Goal: Task Accomplishment & Management: Use online tool/utility

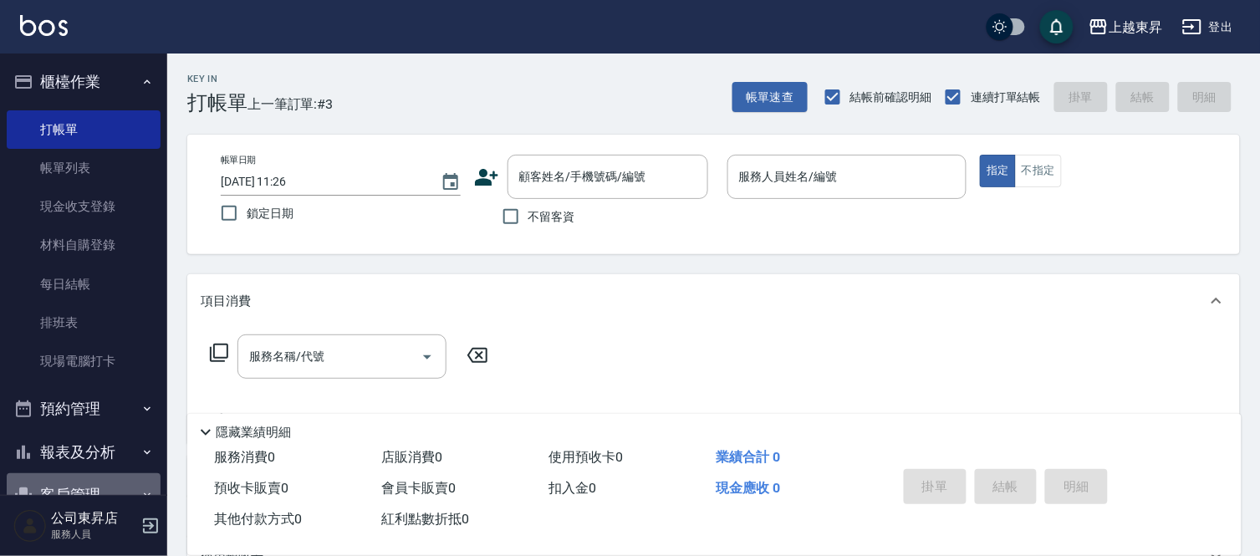
click at [107, 489] on button "客戶管理" at bounding box center [84, 494] width 154 height 43
drag, startPoint x: 107, startPoint y: 487, endPoint x: 103, endPoint y: 498, distance: 12.4
click at [107, 489] on button "客戶管理" at bounding box center [84, 494] width 154 height 43
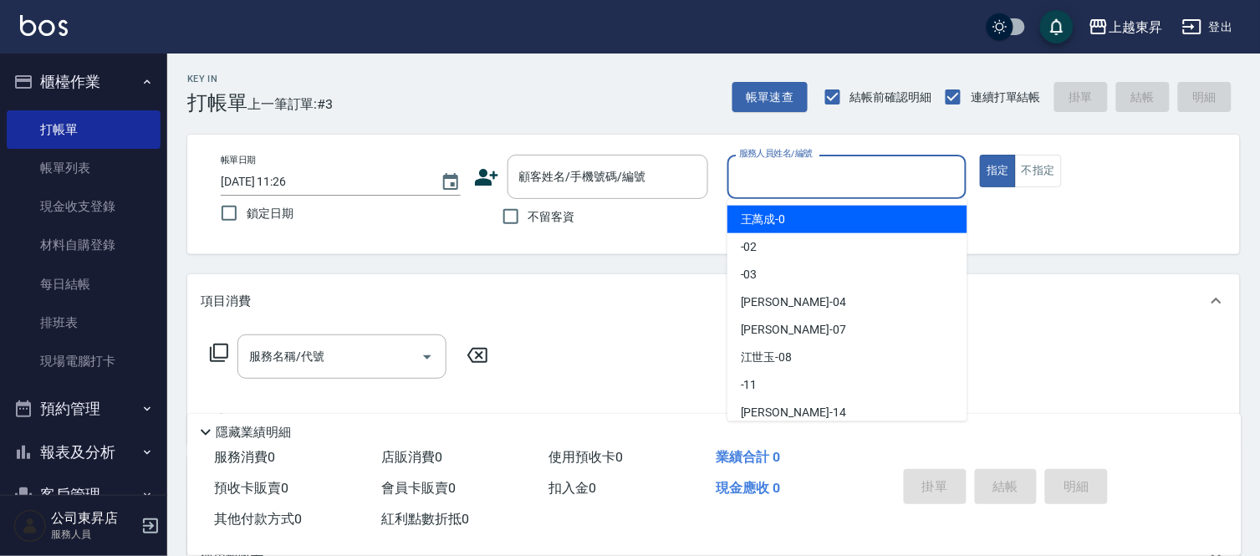
click at [784, 171] on input "服務人員姓名/編號" at bounding box center [847, 176] width 225 height 29
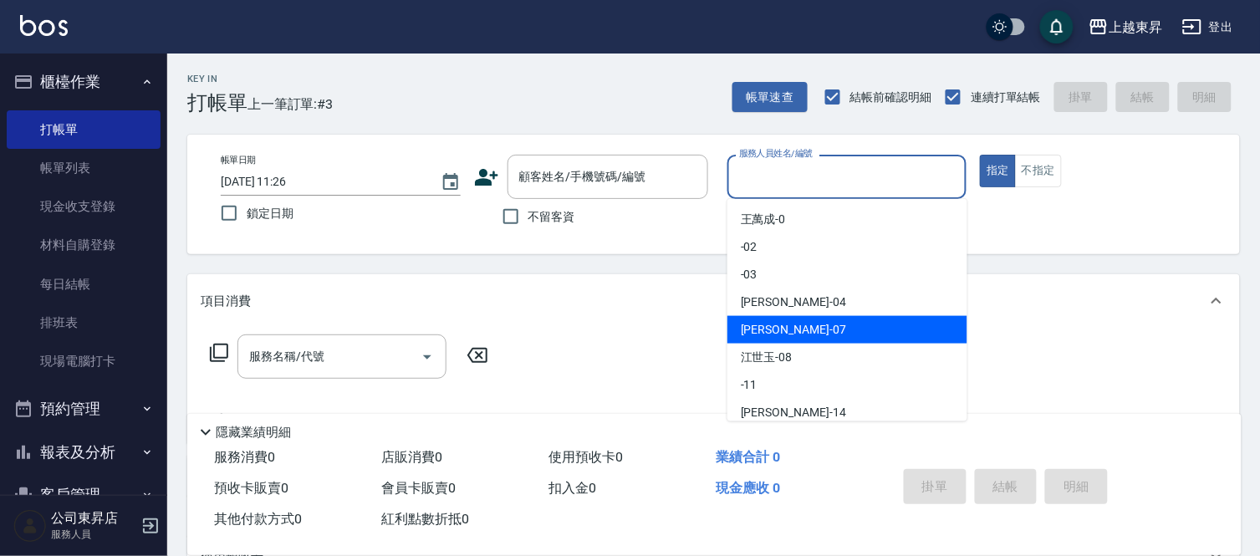
click at [779, 324] on span "[PERSON_NAME] -07" at bounding box center [793, 330] width 105 height 18
type input "榮松-07"
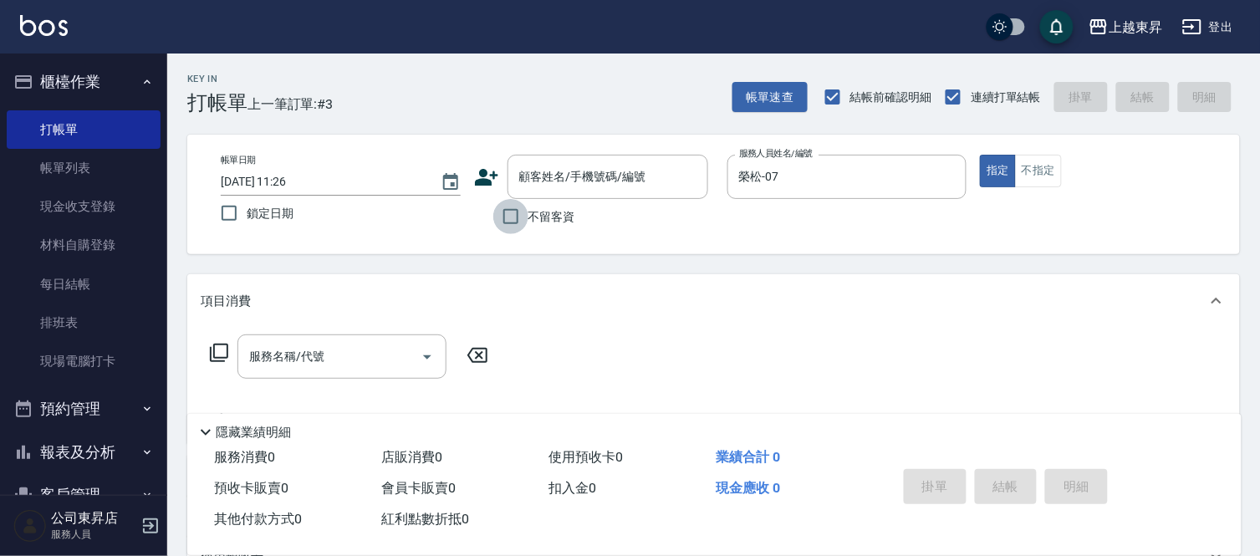
click at [513, 218] on input "不留客資" at bounding box center [510, 216] width 35 height 35
checkbox input "true"
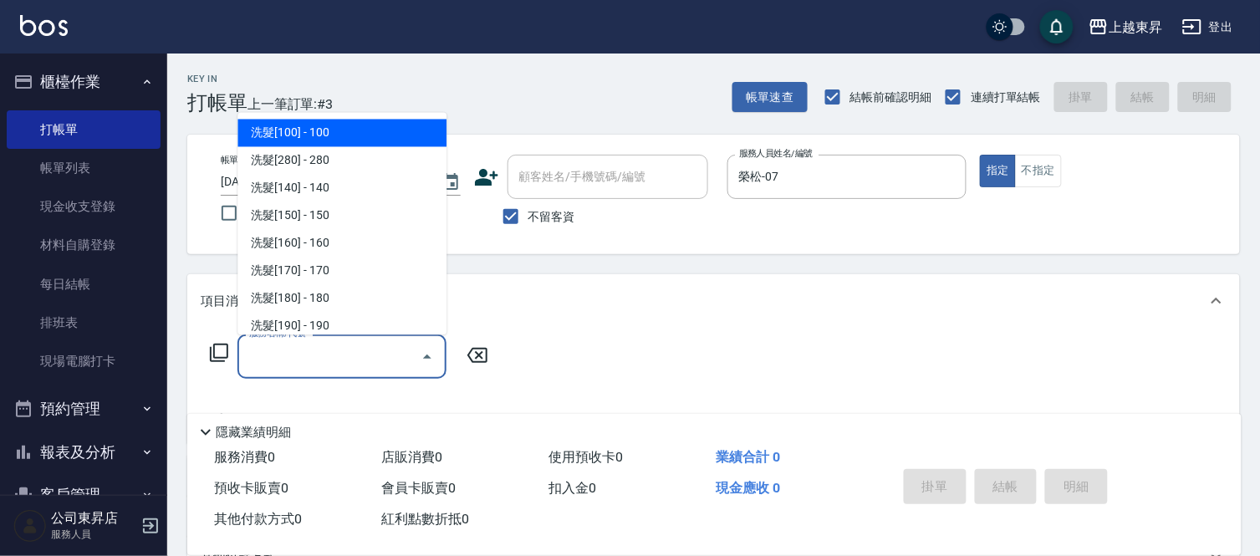
click at [298, 353] on input "服務名稱/代號" at bounding box center [329, 356] width 169 height 29
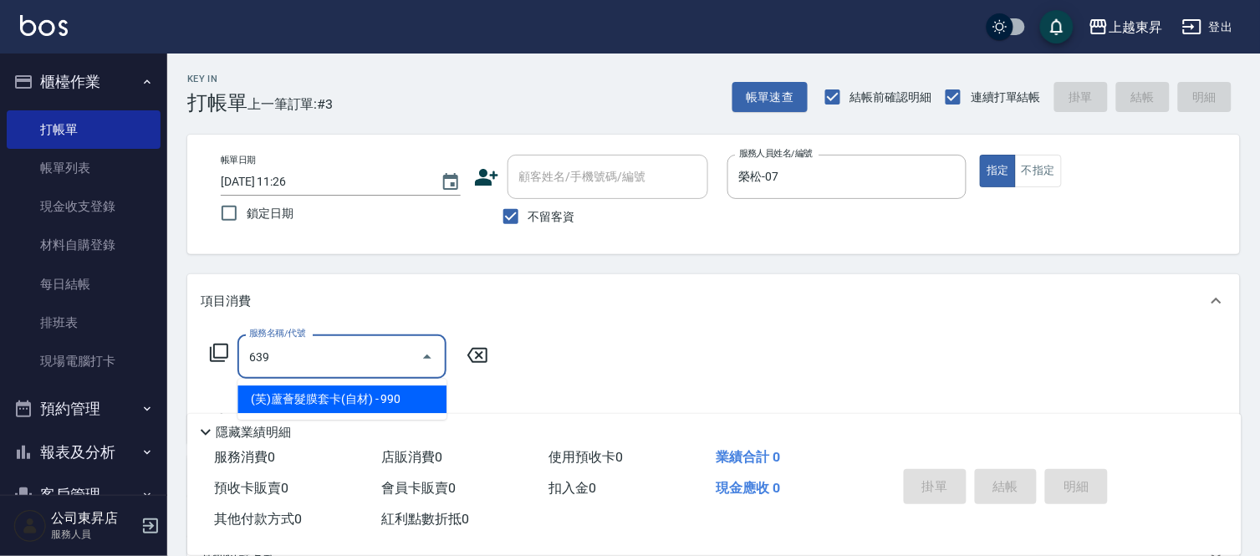
click at [405, 386] on span "(芙)蘆薈髮膜套卡(自材) - 990" at bounding box center [341, 400] width 209 height 28
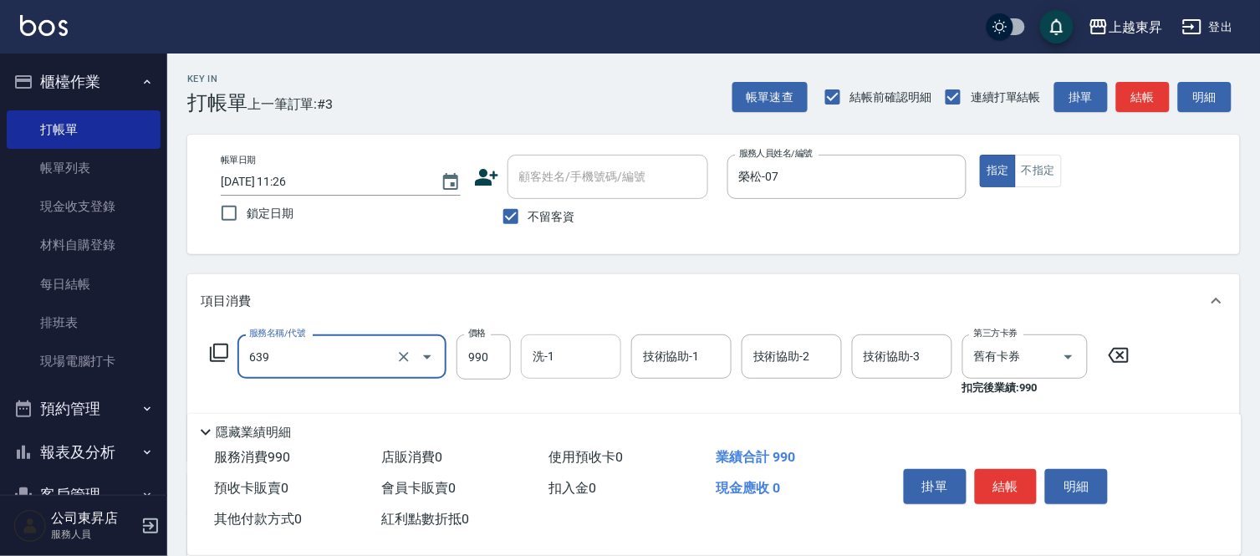
type input "(芙)蘆薈髮膜套卡(自材)(639)"
click at [560, 352] on input "洗-1" at bounding box center [571, 356] width 85 height 29
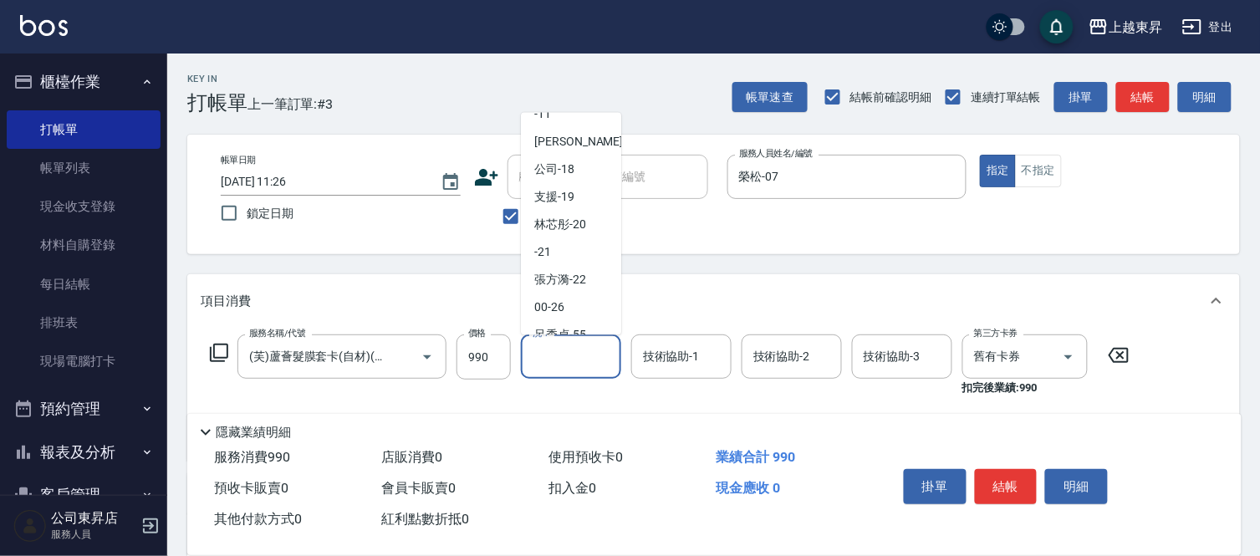
scroll to position [186, 0]
click at [574, 215] on span "林芯彤 -20" at bounding box center [560, 224] width 52 height 18
type input "林芯彤-20"
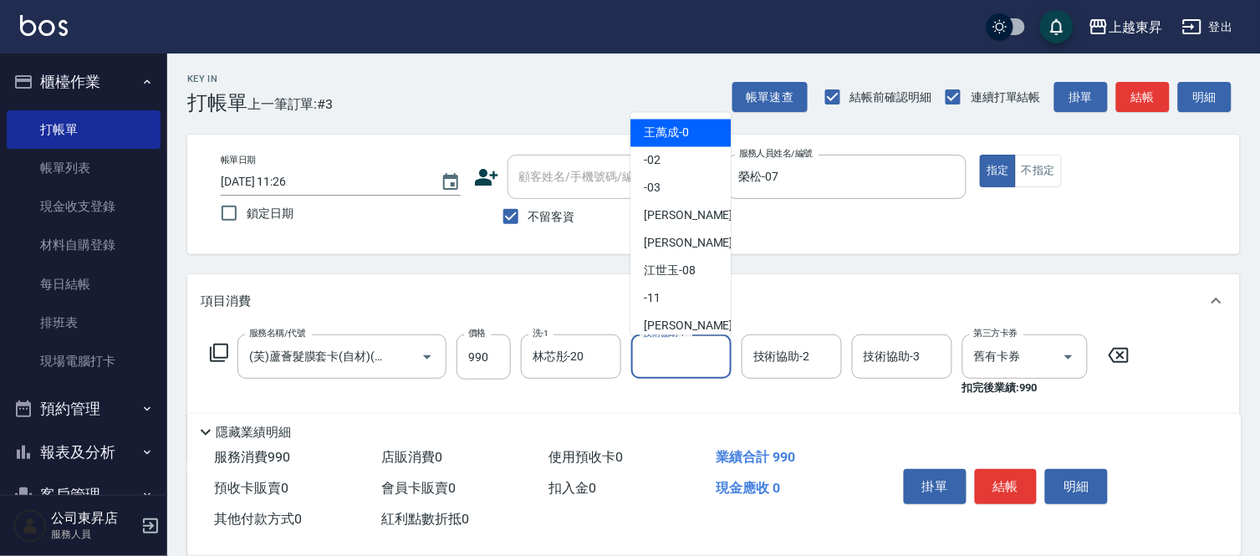
click at [677, 353] on input "技術協助-1" at bounding box center [681, 356] width 85 height 29
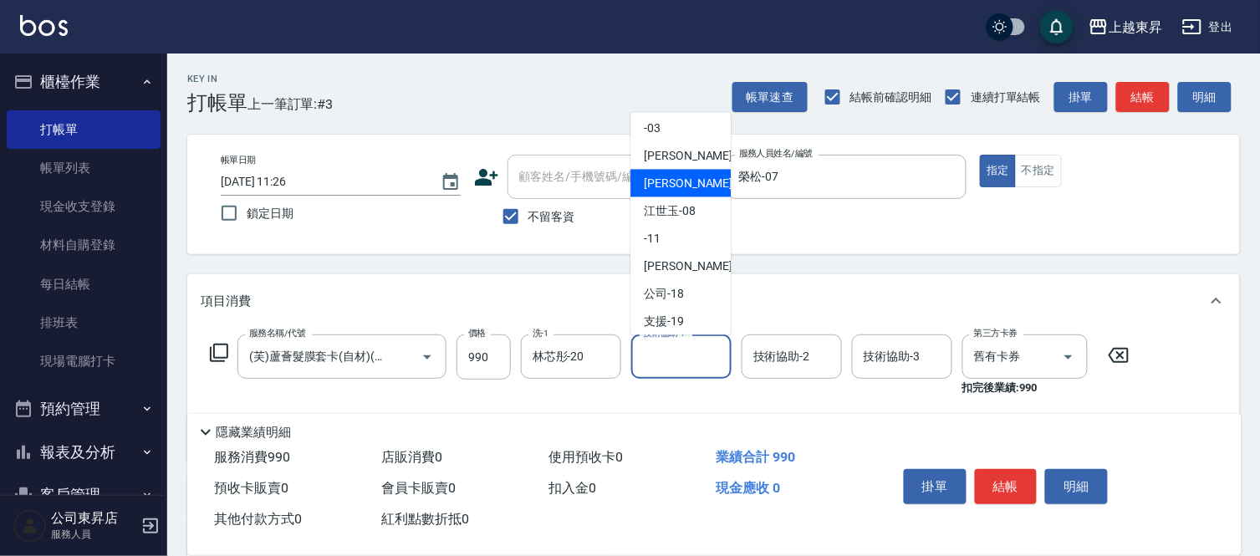
scroll to position [93, 0]
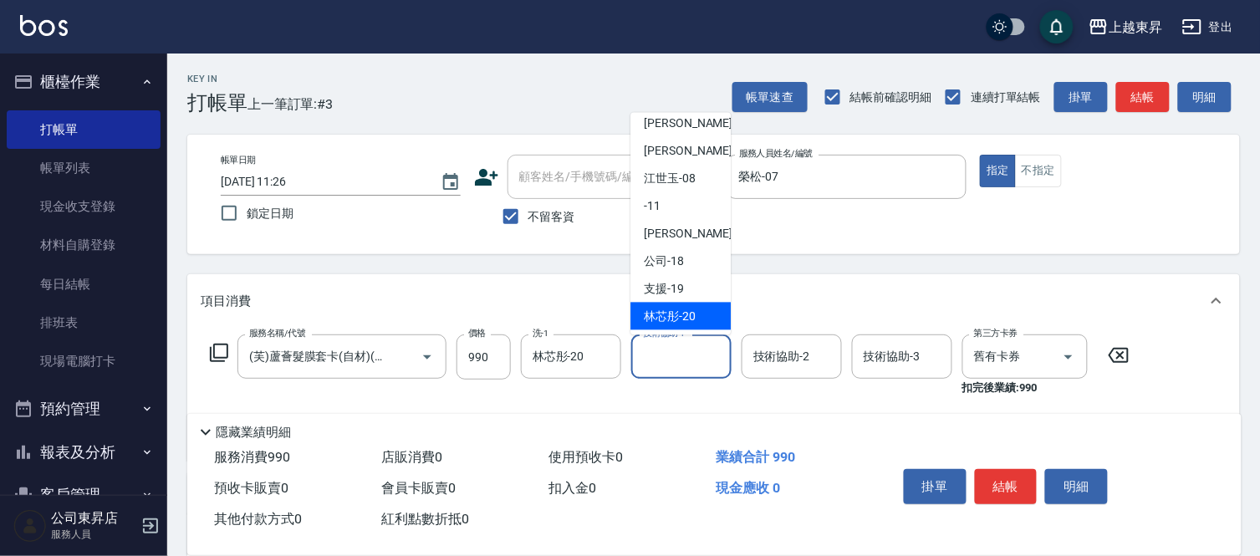
click at [680, 308] on span "林芯彤 -20" at bounding box center [670, 317] width 52 height 18
type input "林芯彤-20"
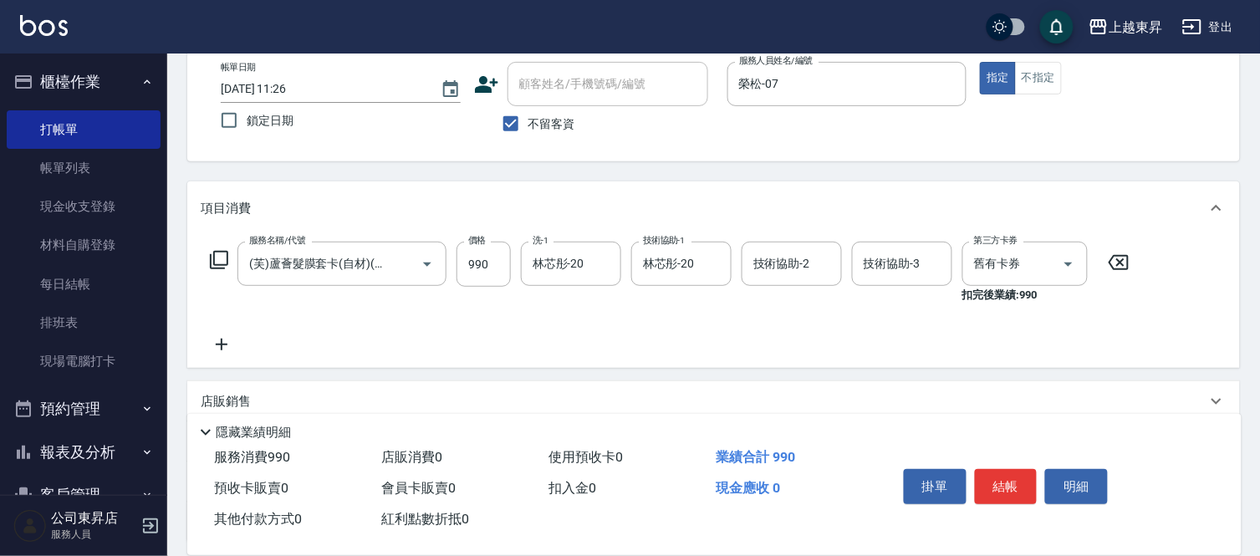
click at [218, 345] on icon at bounding box center [222, 345] width 42 height 20
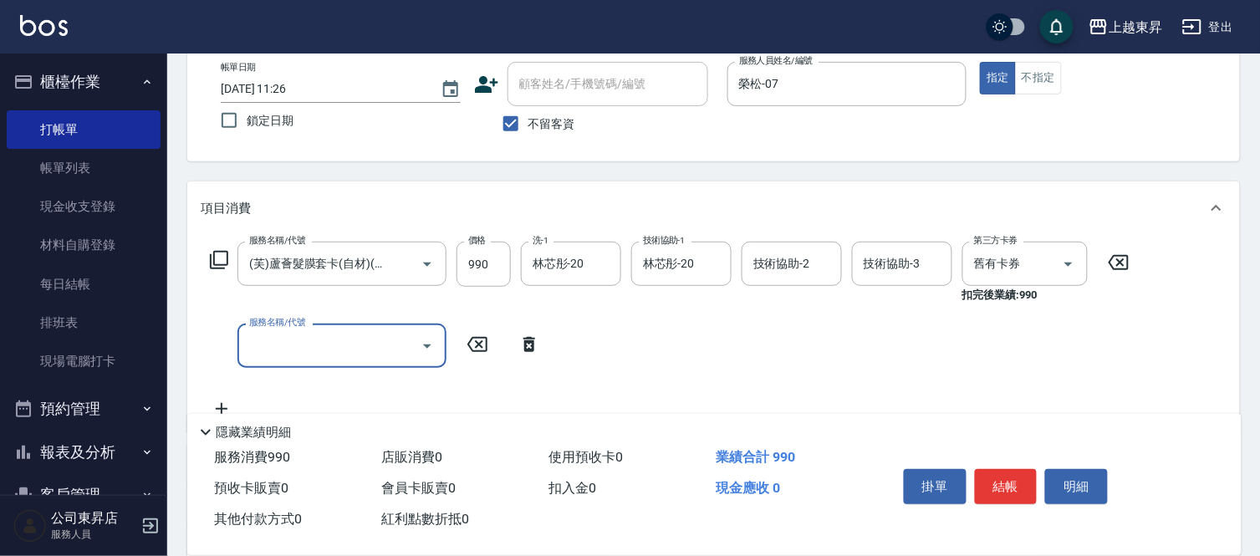
scroll to position [0, 0]
click at [268, 345] on input "服務名稱/代號" at bounding box center [329, 345] width 169 height 29
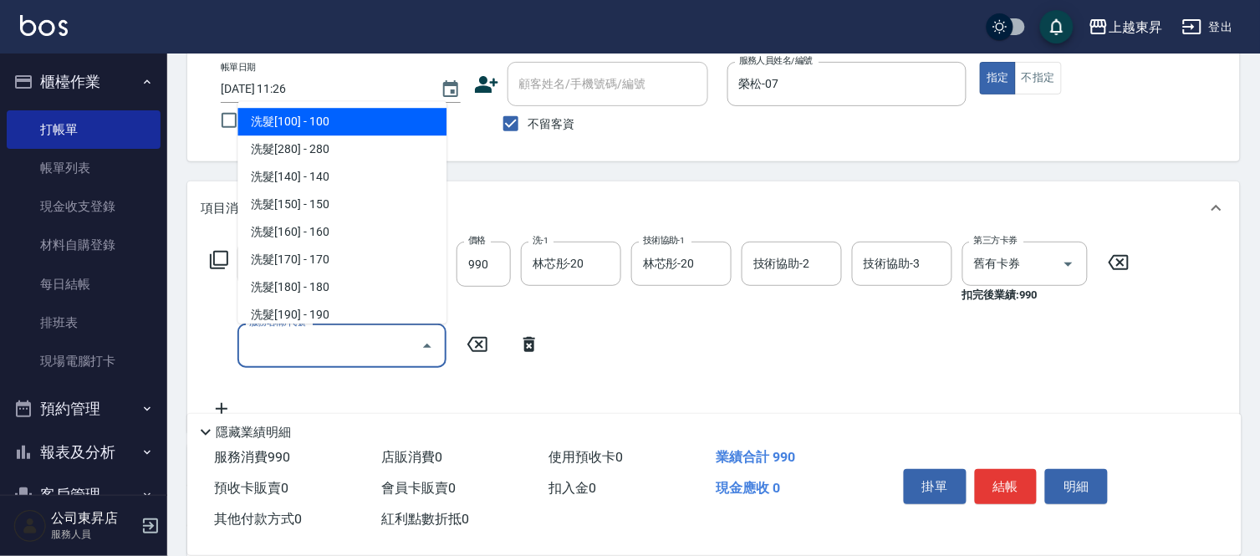
click at [268, 345] on input "服務名稱/代號" at bounding box center [329, 345] width 169 height 29
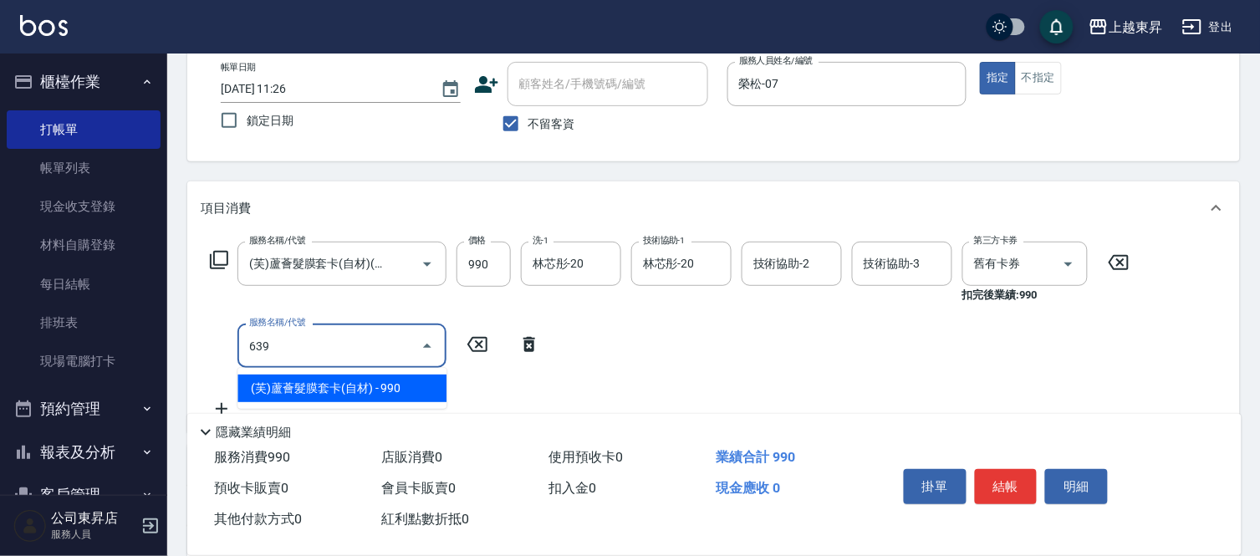
drag, startPoint x: 408, startPoint y: 383, endPoint x: 383, endPoint y: 362, distance: 32.7
click at [408, 383] on span "(芙)蘆薈髮膜套卡(自材) - 990" at bounding box center [341, 389] width 209 height 28
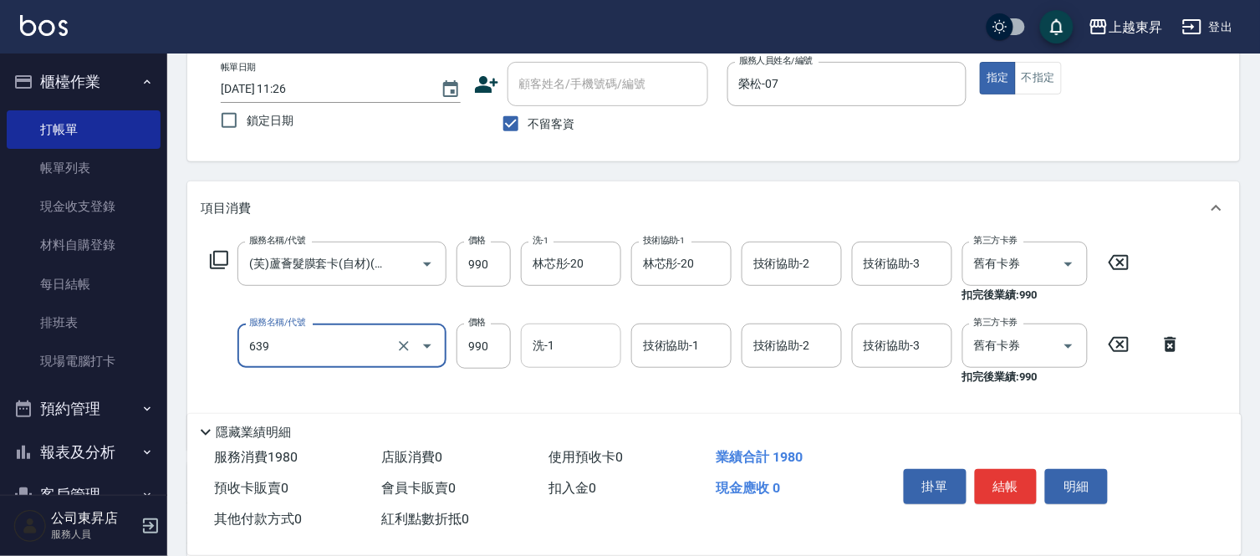
type input "(芙)蘆薈髮膜套卡(自材)(639)"
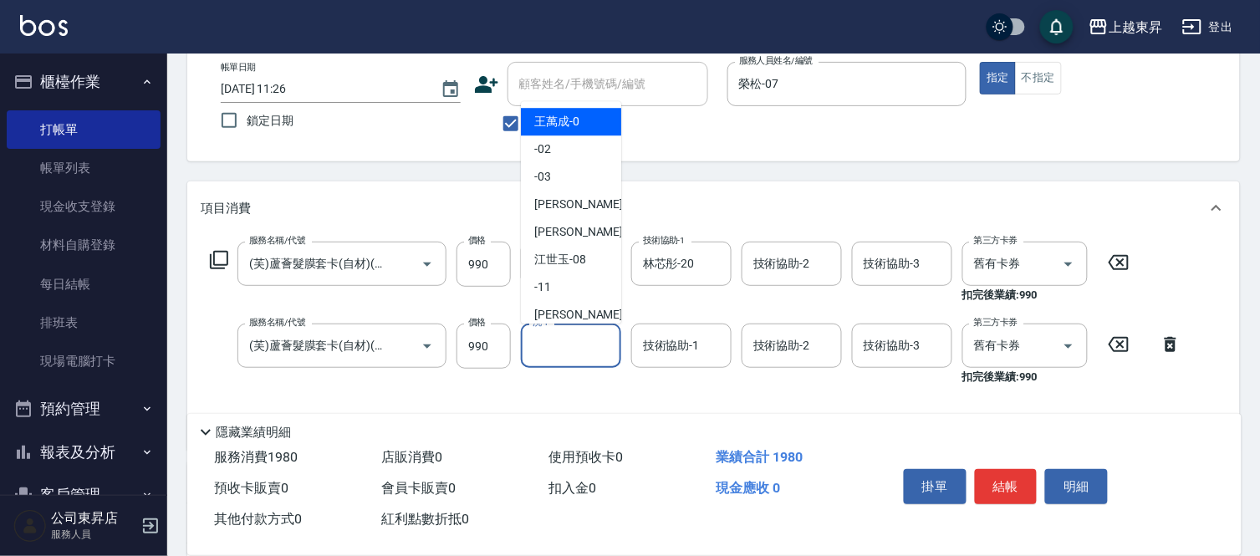
click at [571, 340] on input "洗-1" at bounding box center [571, 345] width 85 height 29
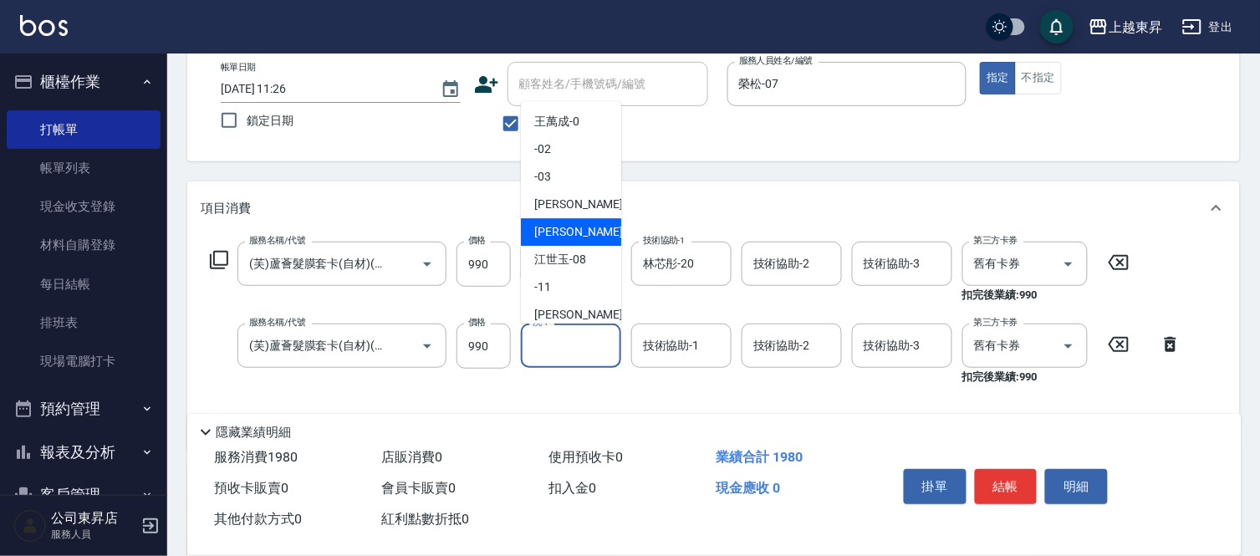
click at [580, 226] on div "[PERSON_NAME] -07" at bounding box center [571, 232] width 100 height 28
type input "榮松-07"
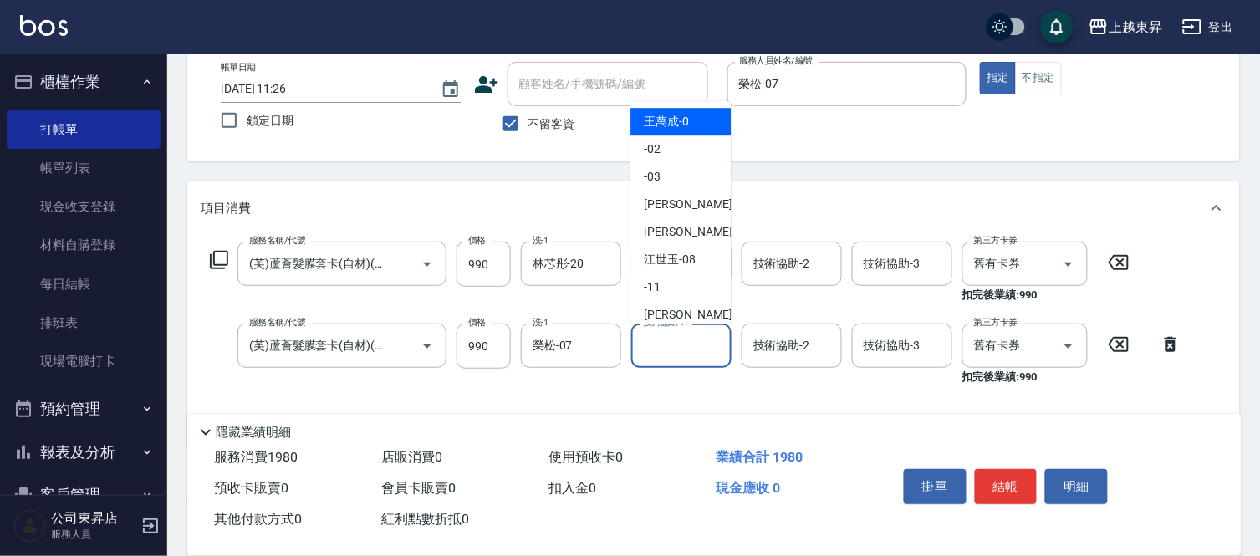
click at [669, 338] on input "技術協助-1" at bounding box center [681, 345] width 85 height 29
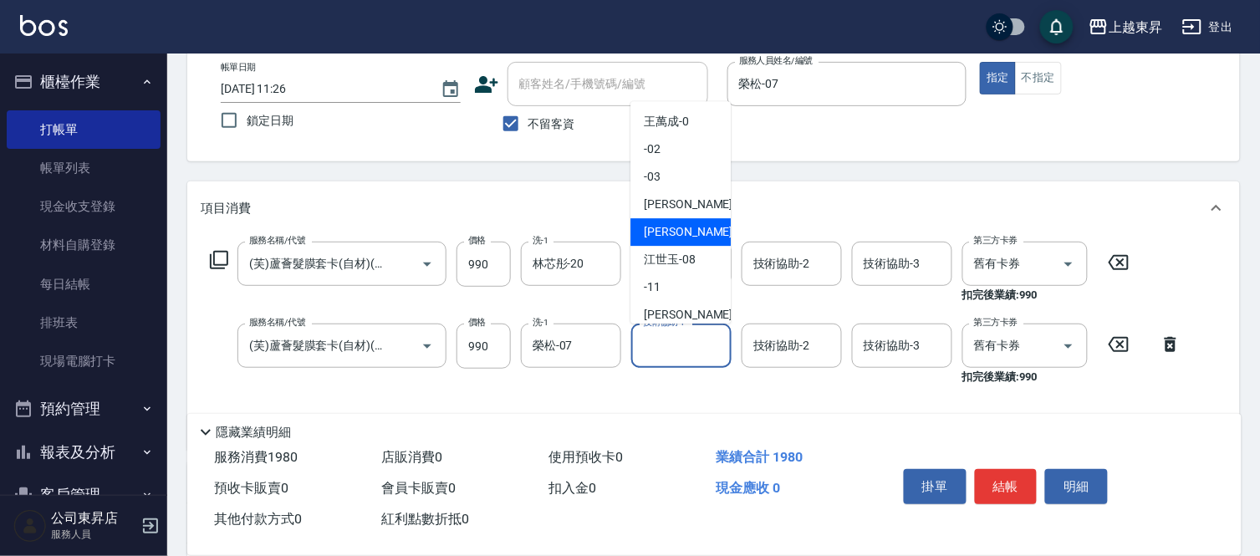
click at [661, 223] on span "[PERSON_NAME] -07" at bounding box center [696, 232] width 105 height 18
type input "榮松-07"
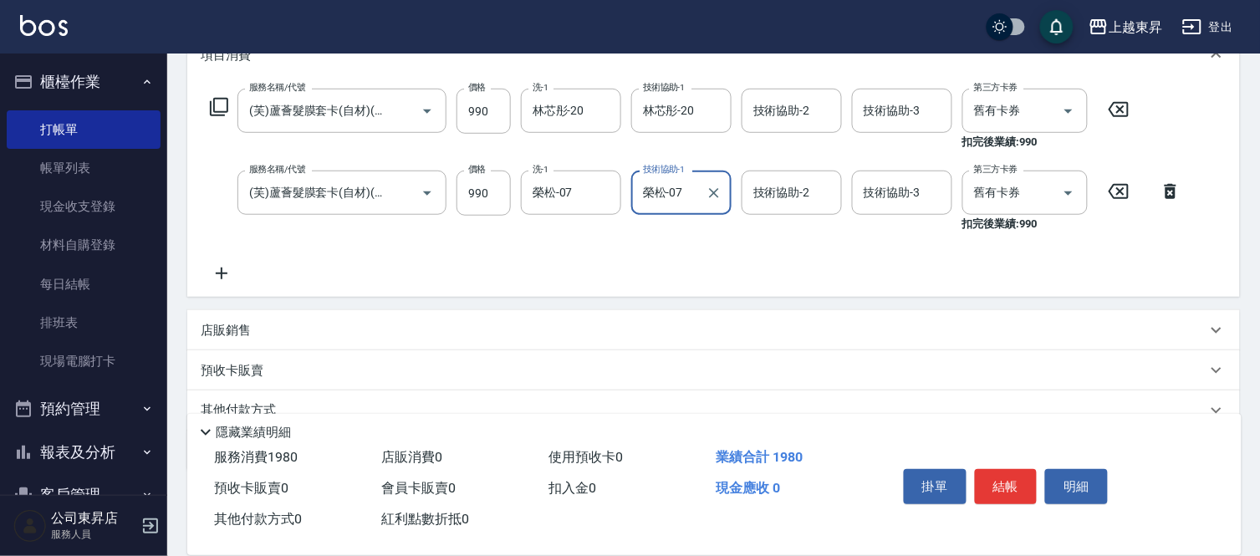
scroll to position [278, 0]
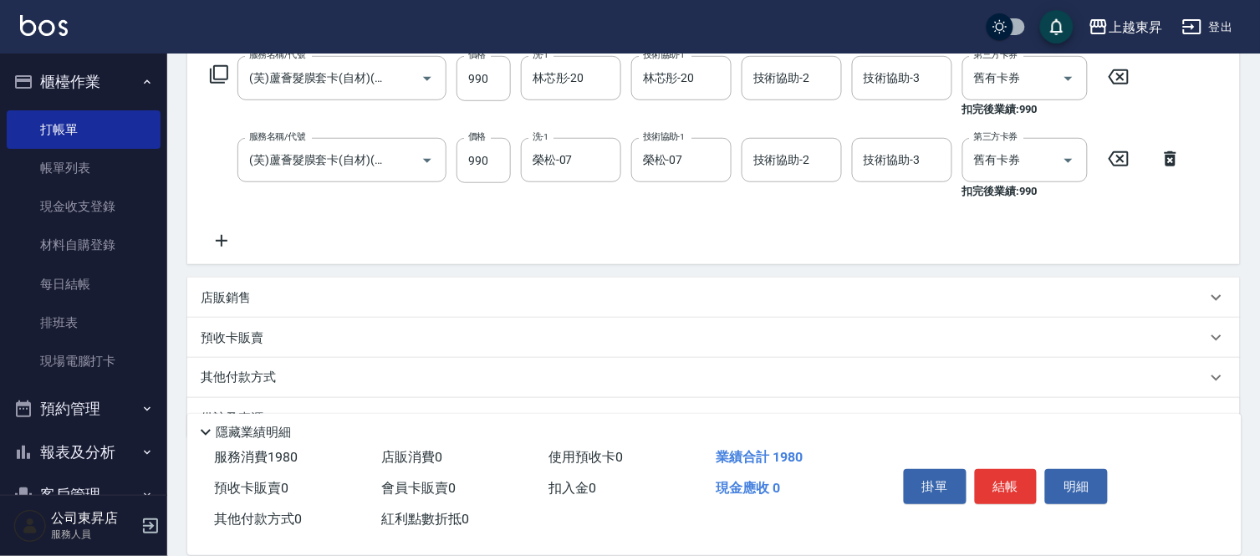
click at [221, 237] on icon at bounding box center [222, 241] width 12 height 12
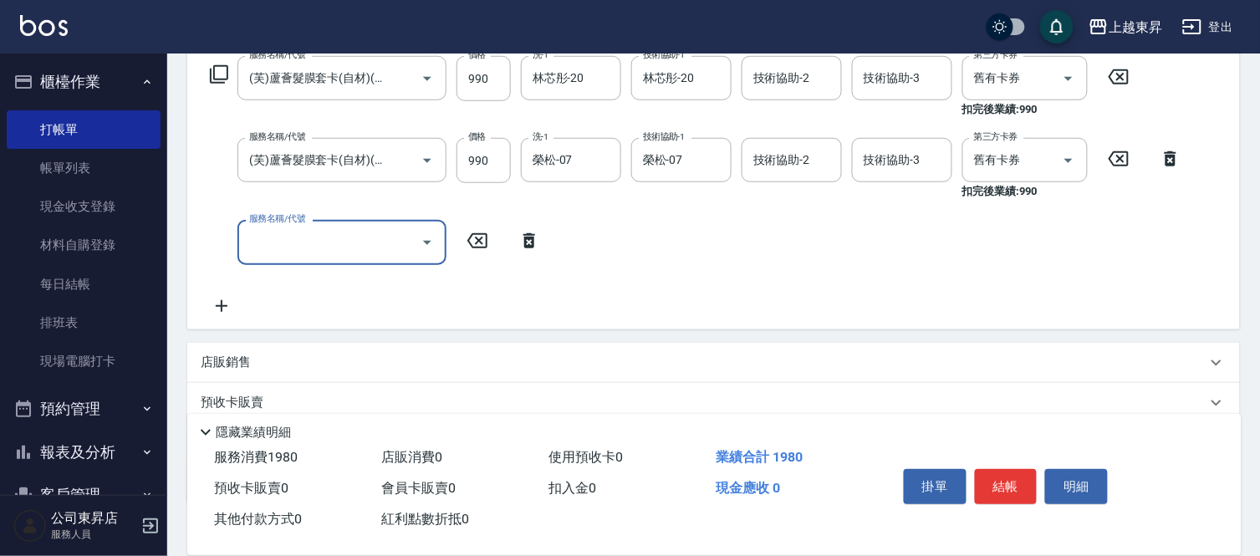
scroll to position [0, 0]
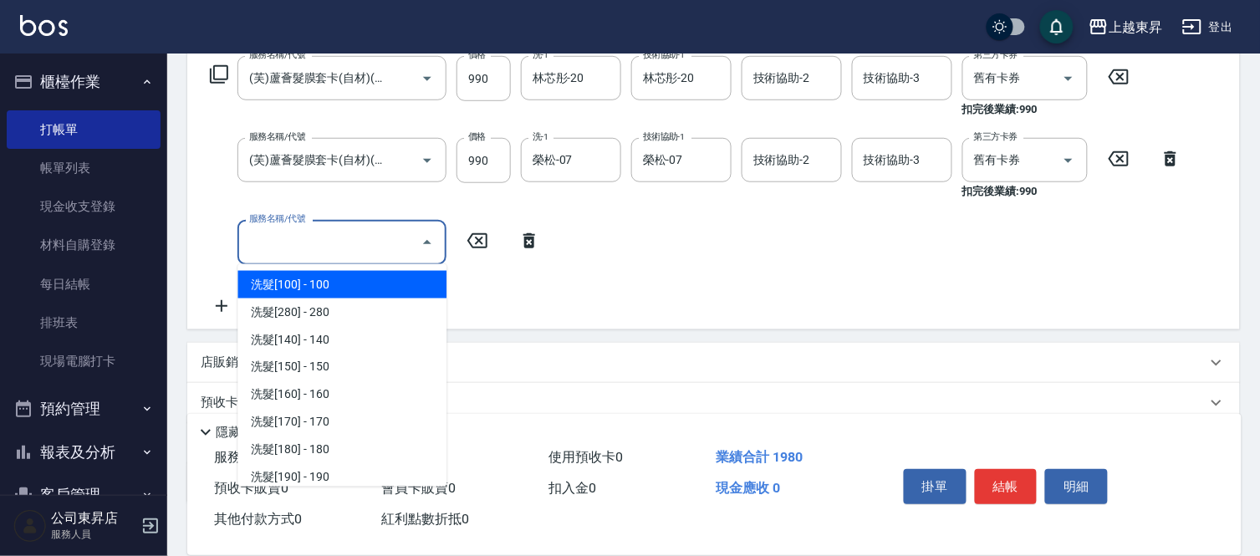
click at [251, 237] on input "服務名稱/代號" at bounding box center [329, 241] width 169 height 29
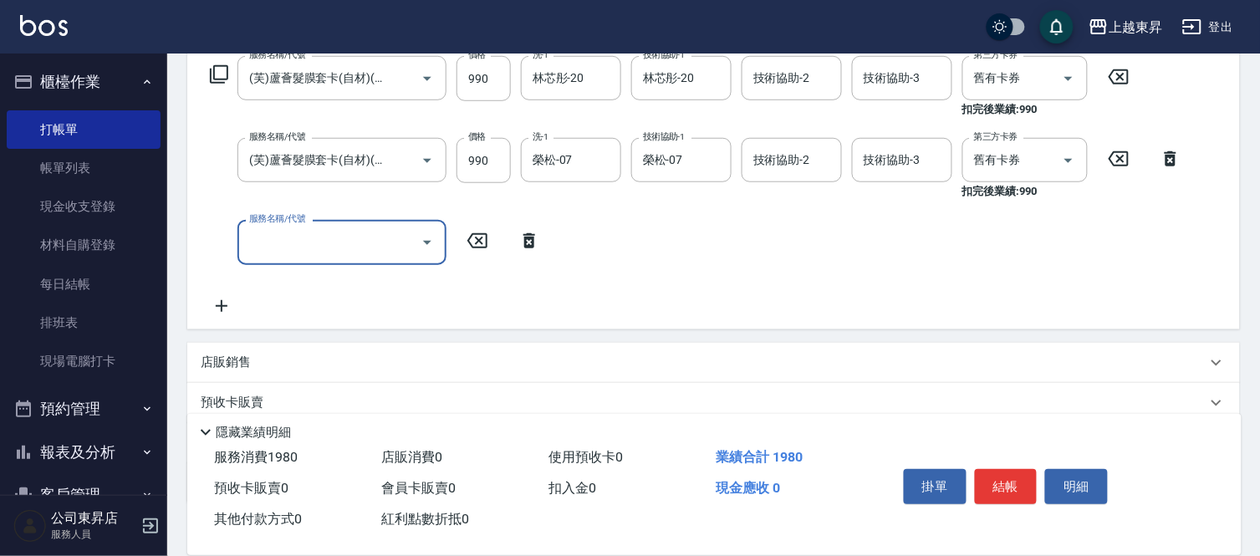
click at [251, 237] on input "服務名稱/代號" at bounding box center [329, 241] width 169 height 29
drag, startPoint x: 382, startPoint y: 278, endPoint x: 481, endPoint y: 282, distance: 98.7
click at [382, 288] on span "(芙)蘆薈髮膜套卡(自材) - 990" at bounding box center [341, 285] width 209 height 28
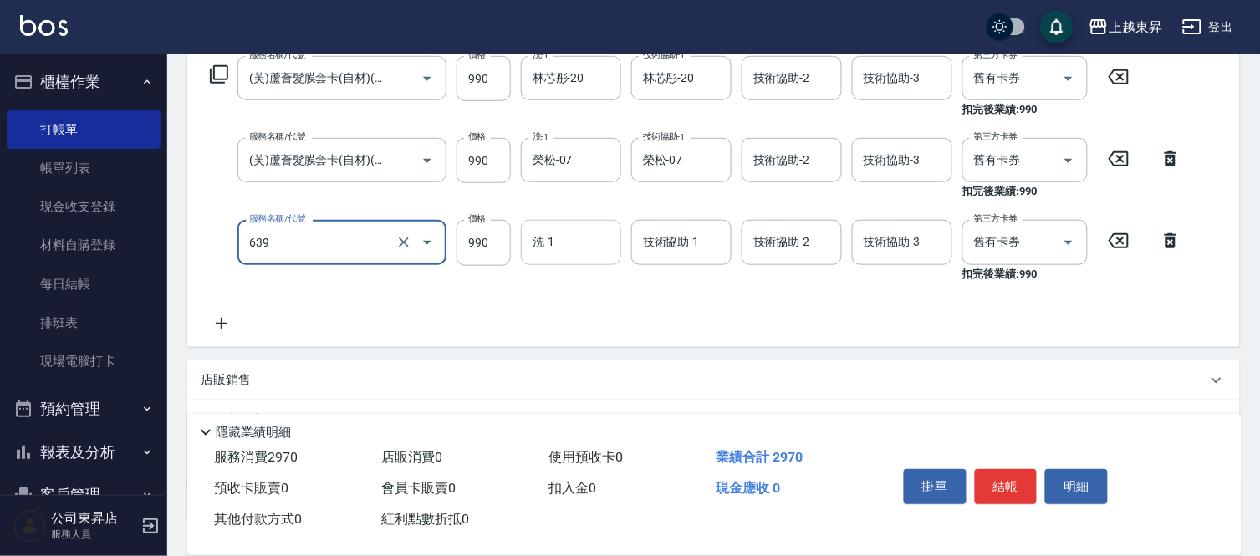
type input "(芙)蘆薈髮膜套卡(自材)(639)"
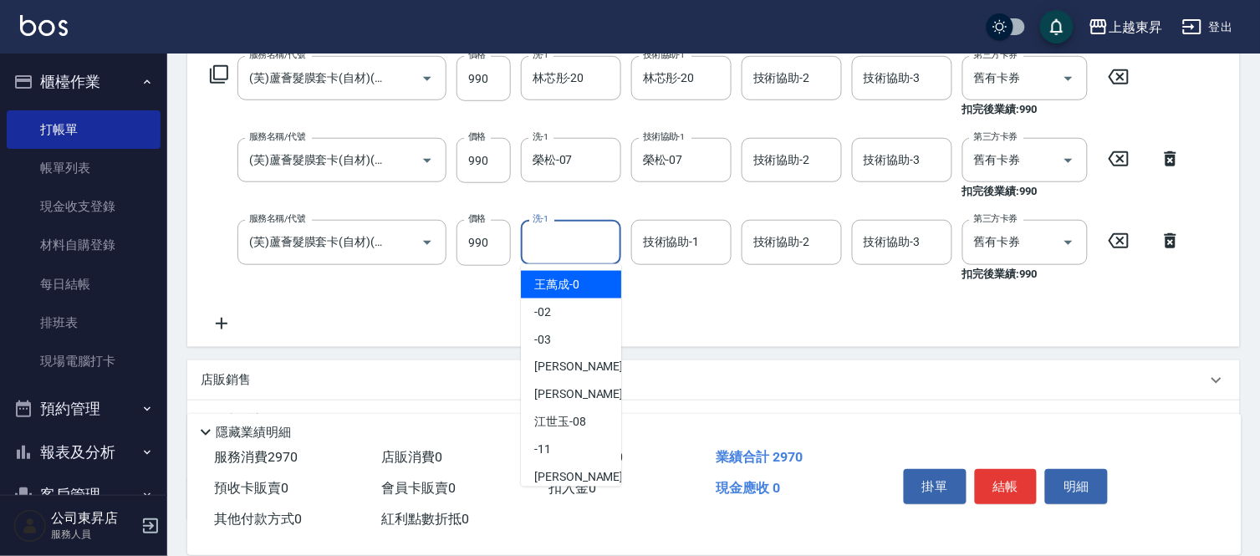
click at [564, 238] on input "洗-1" at bounding box center [571, 241] width 85 height 29
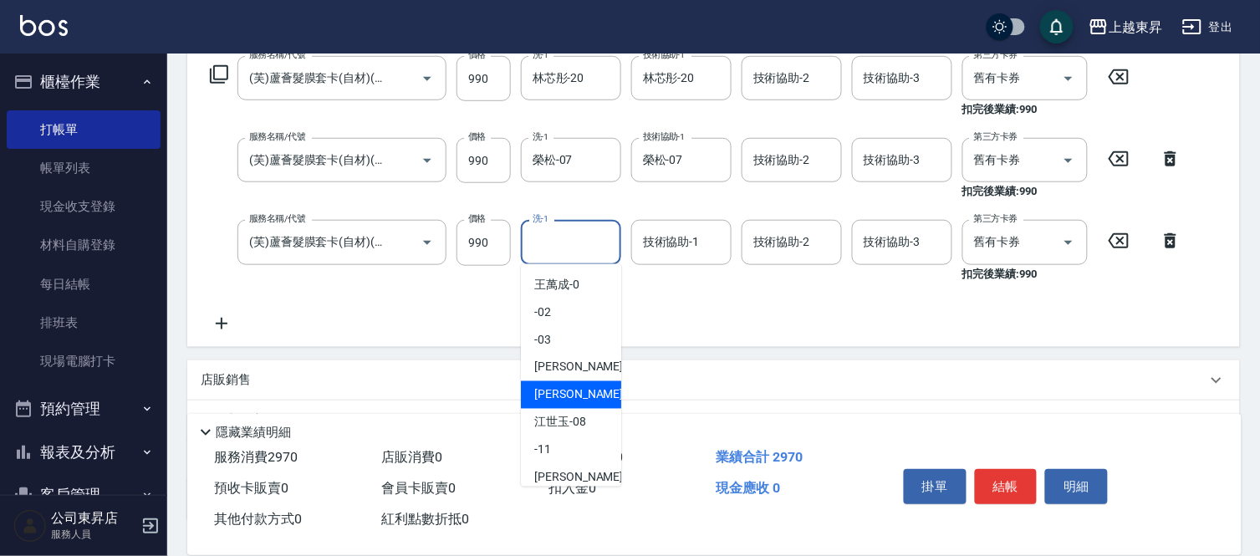
click at [557, 393] on span "[PERSON_NAME] -07" at bounding box center [586, 395] width 105 height 18
type input "榮松-07"
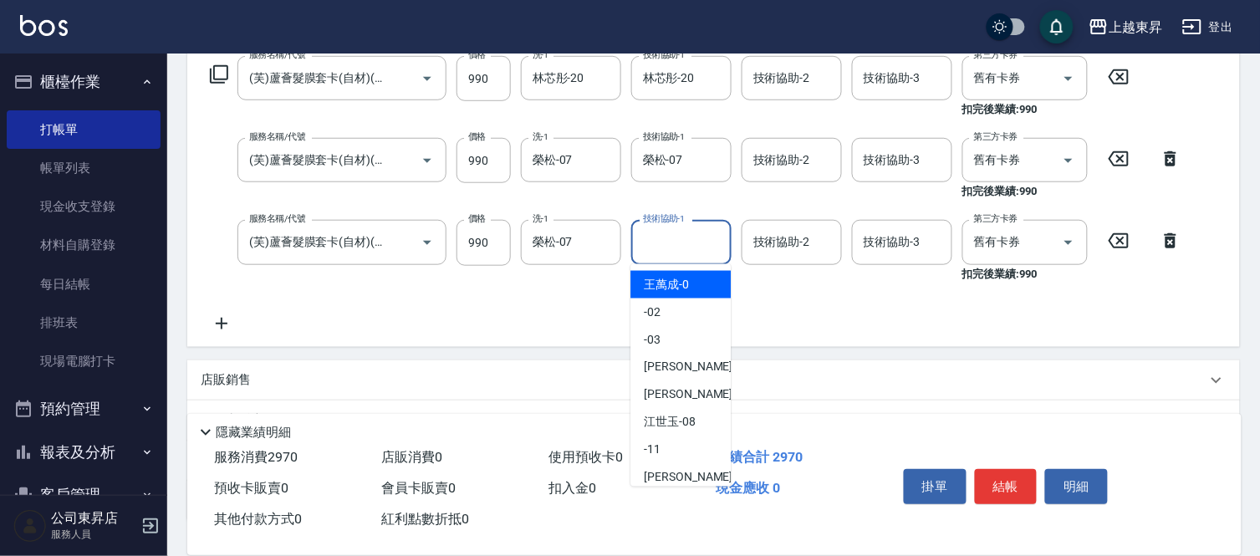
click at [680, 243] on input "技術協助-1" at bounding box center [681, 241] width 85 height 29
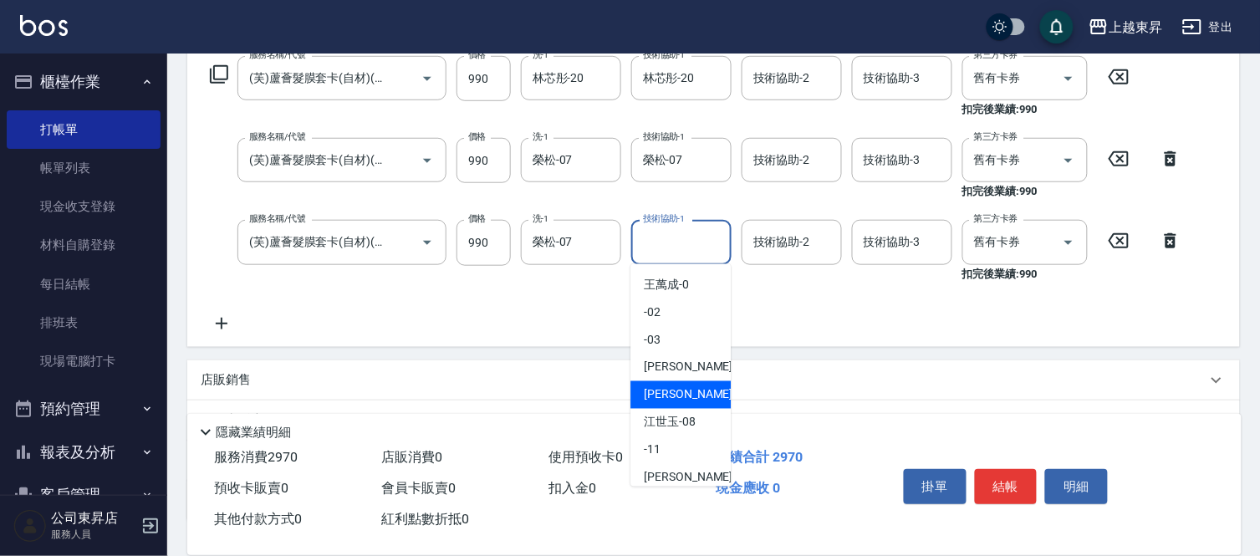
click at [661, 393] on span "[PERSON_NAME] -07" at bounding box center [696, 395] width 105 height 18
type input "榮松-07"
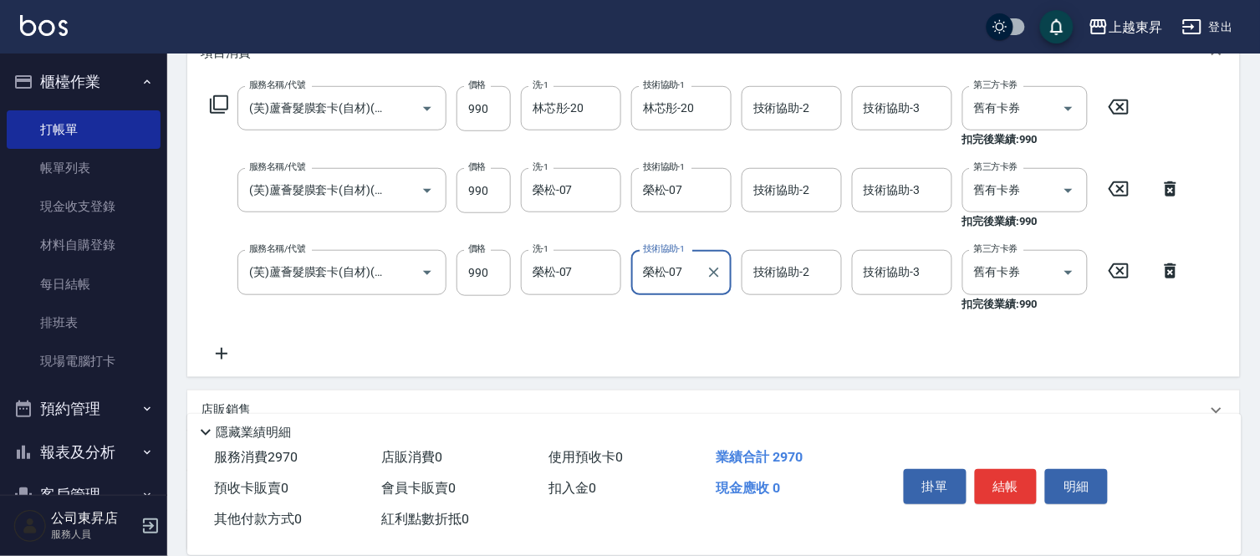
scroll to position [278, 0]
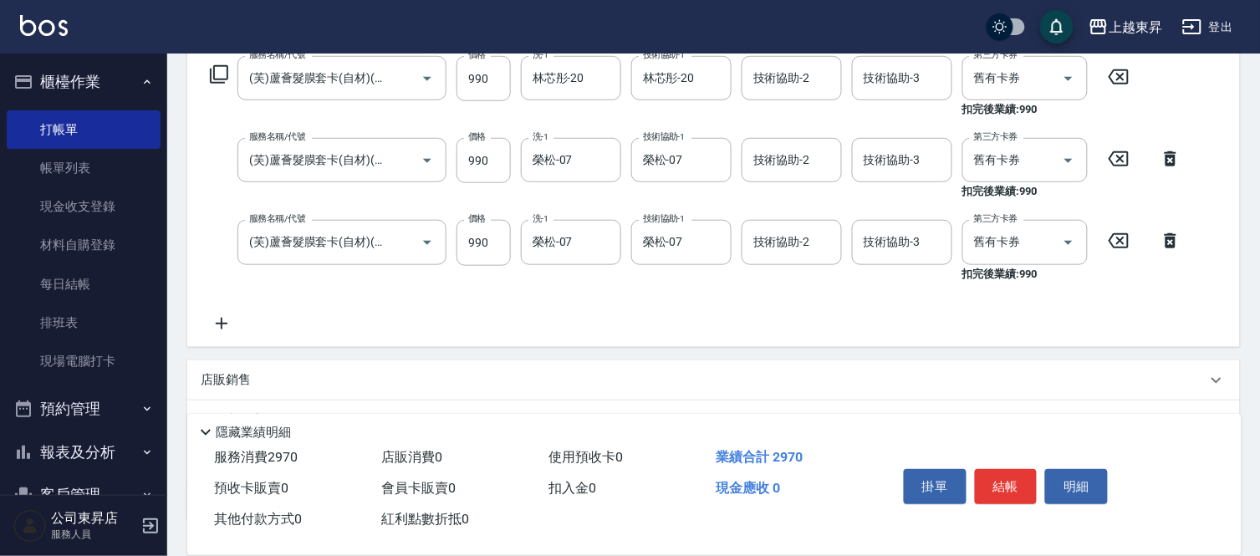
click at [222, 324] on icon at bounding box center [222, 324] width 42 height 20
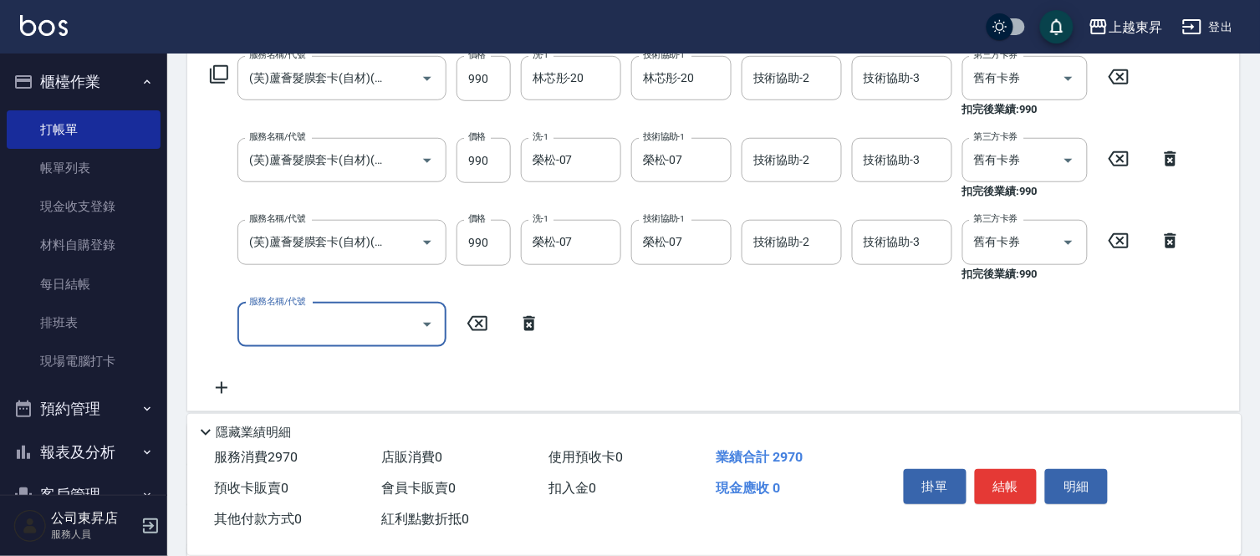
scroll to position [0, 0]
click at [273, 322] on input "服務名稱/代號" at bounding box center [329, 324] width 169 height 29
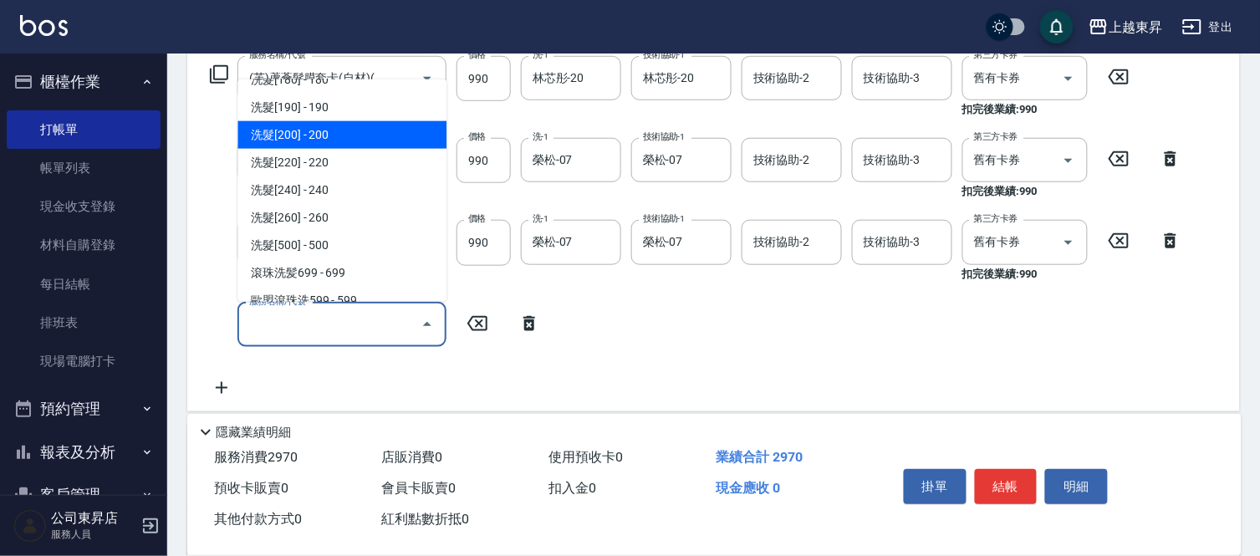
scroll to position [278, 0]
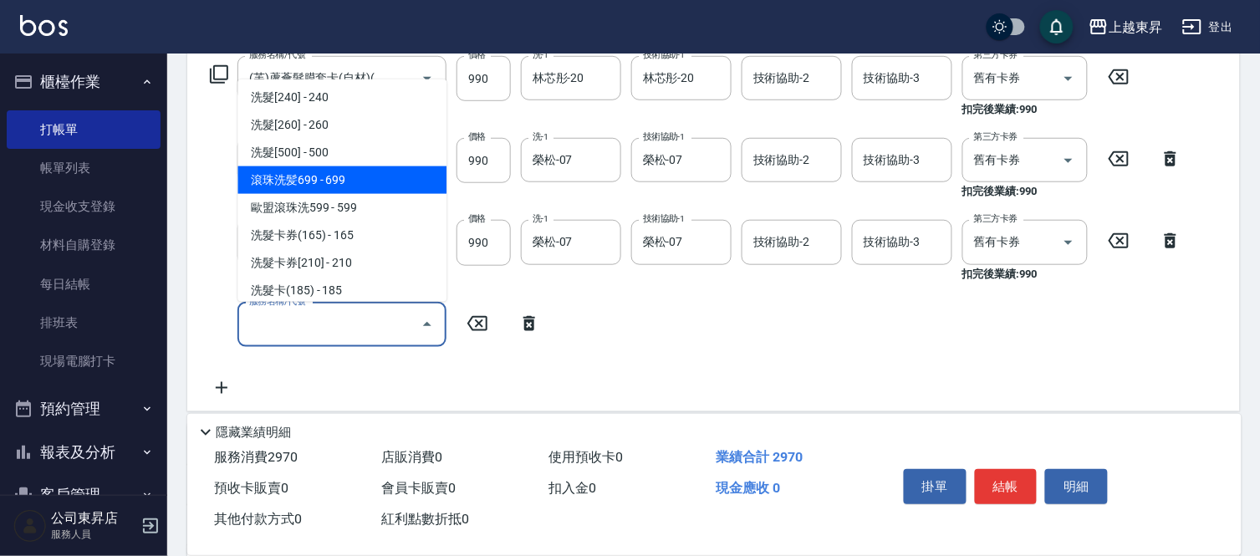
click at [336, 177] on span "滾珠洗髪699 - 699" at bounding box center [341, 180] width 209 height 28
type input "滾珠洗髪699(214)"
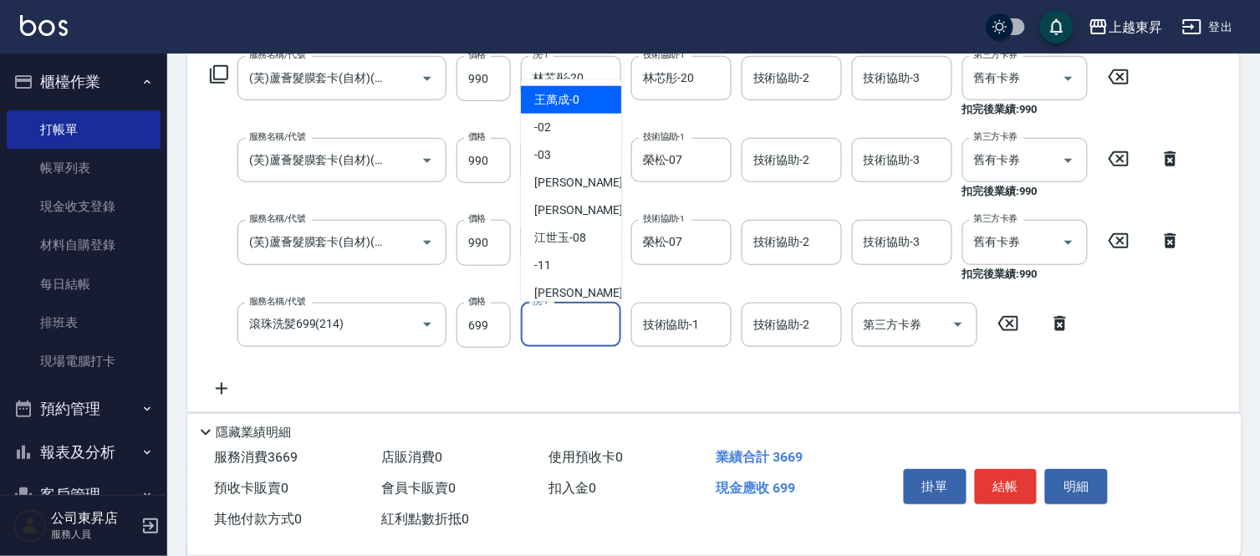
click at [554, 323] on input "洗-1" at bounding box center [571, 324] width 85 height 29
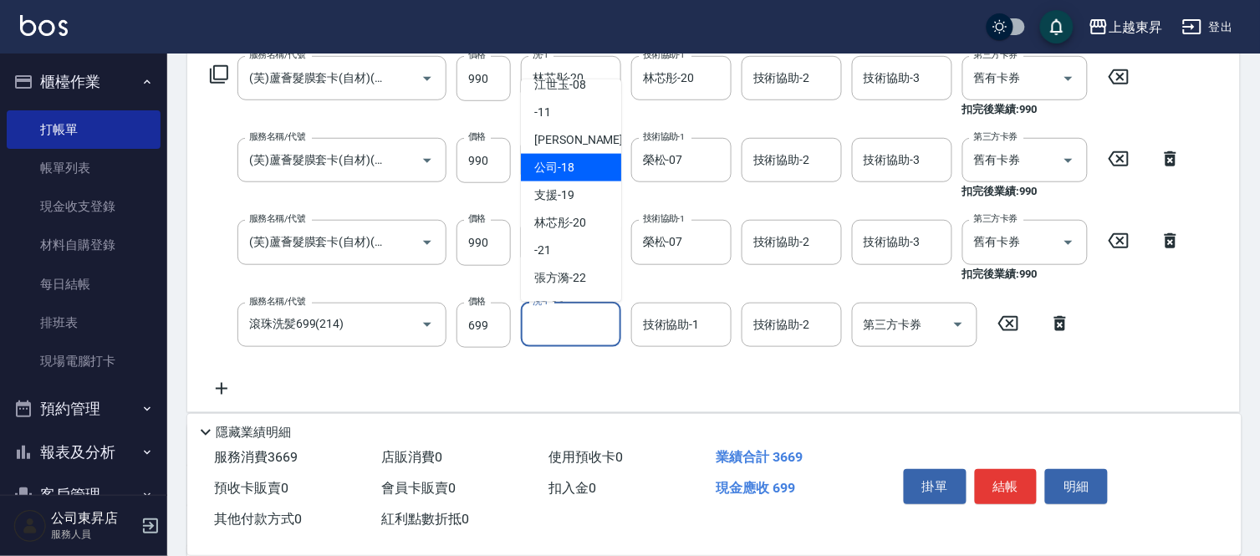
scroll to position [186, 0]
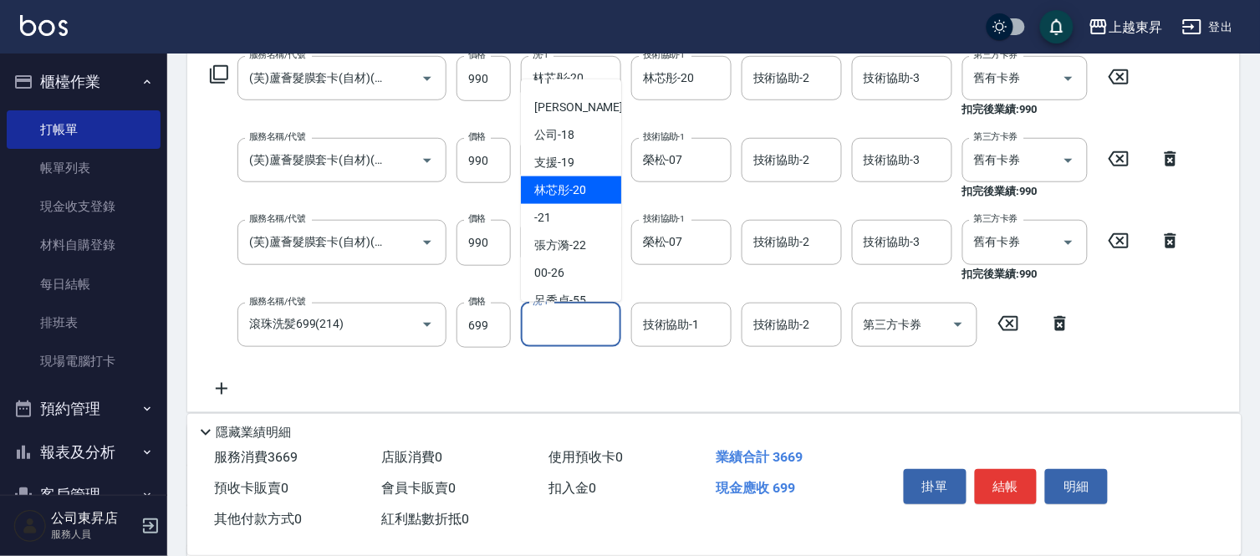
click at [574, 179] on div "林芯彤 -20" at bounding box center [571, 190] width 100 height 28
type input "林芯彤-20"
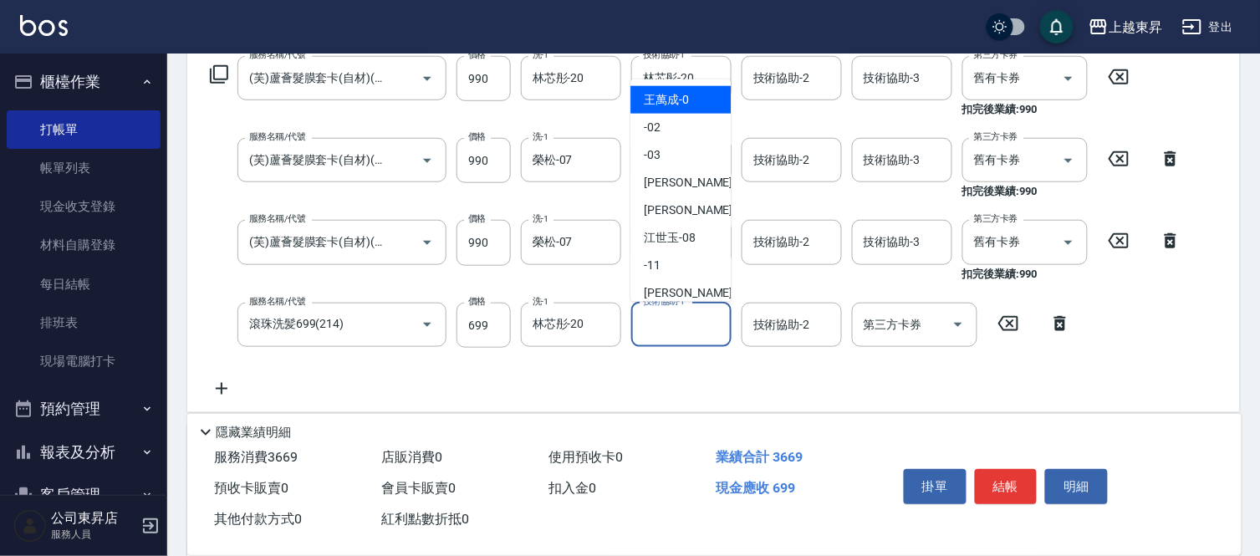
click at [676, 319] on input "技術協助-1" at bounding box center [681, 324] width 85 height 29
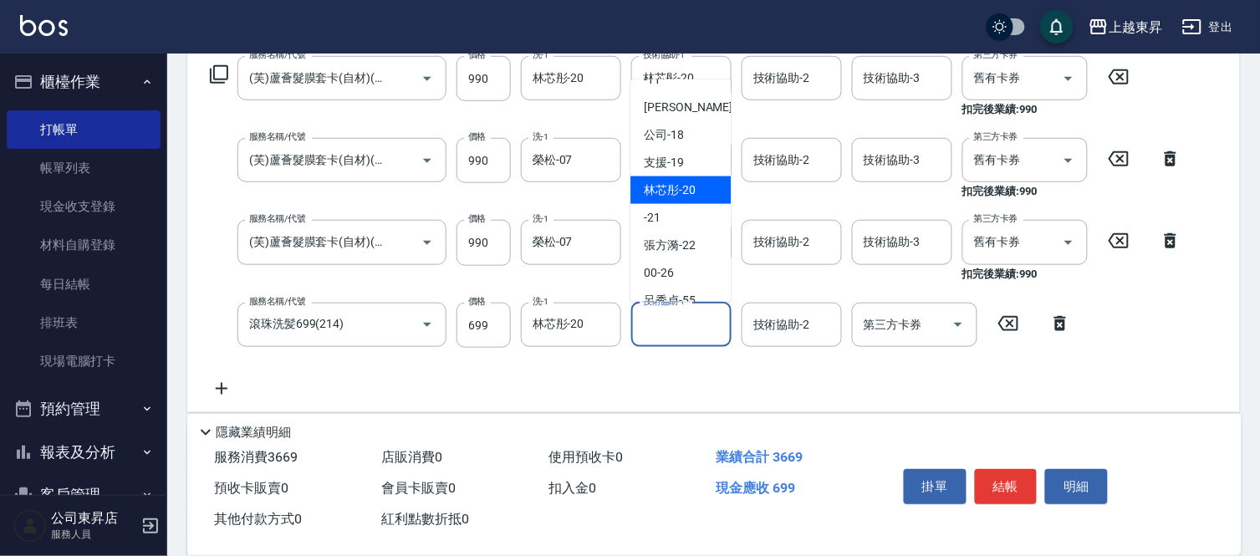
click at [687, 188] on span "林芯彤 -20" at bounding box center [670, 190] width 52 height 18
type input "林芯彤-20"
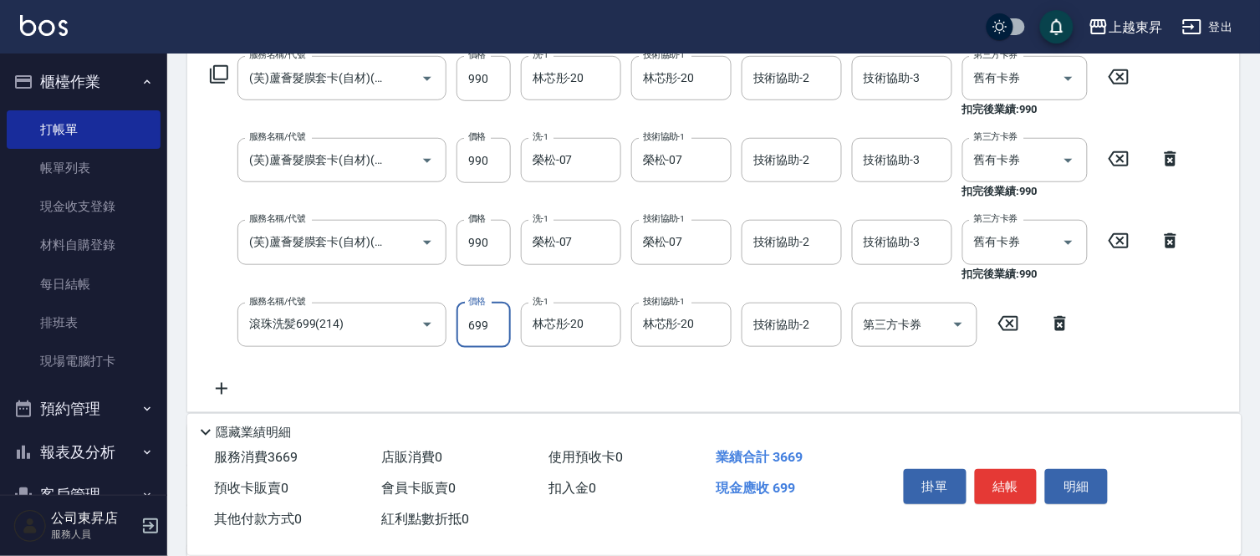
click at [475, 320] on input "699" at bounding box center [484, 325] width 54 height 45
type input "700"
click at [1017, 482] on button "結帳" at bounding box center [1006, 486] width 63 height 35
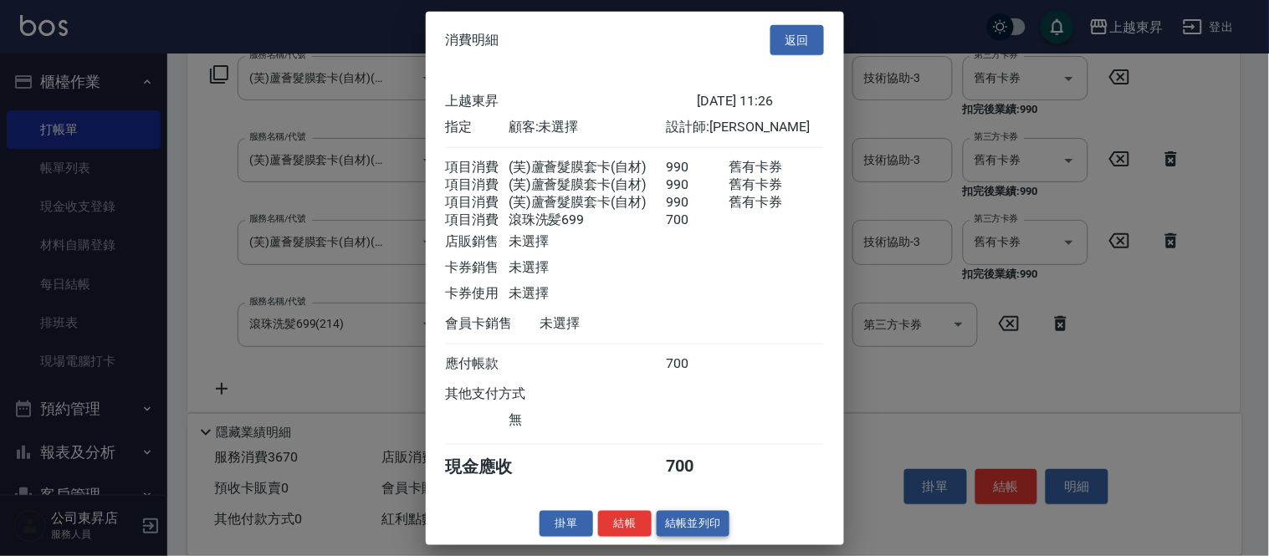
click at [683, 537] on button "結帳並列印" at bounding box center [692, 524] width 73 height 26
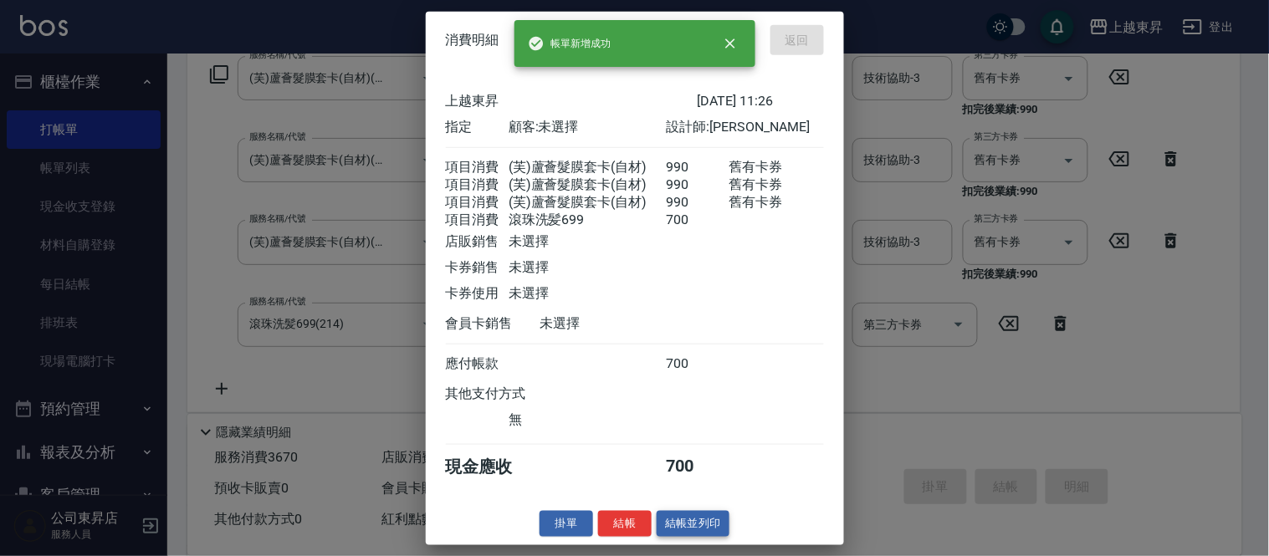
type input "[DATE] 14:51"
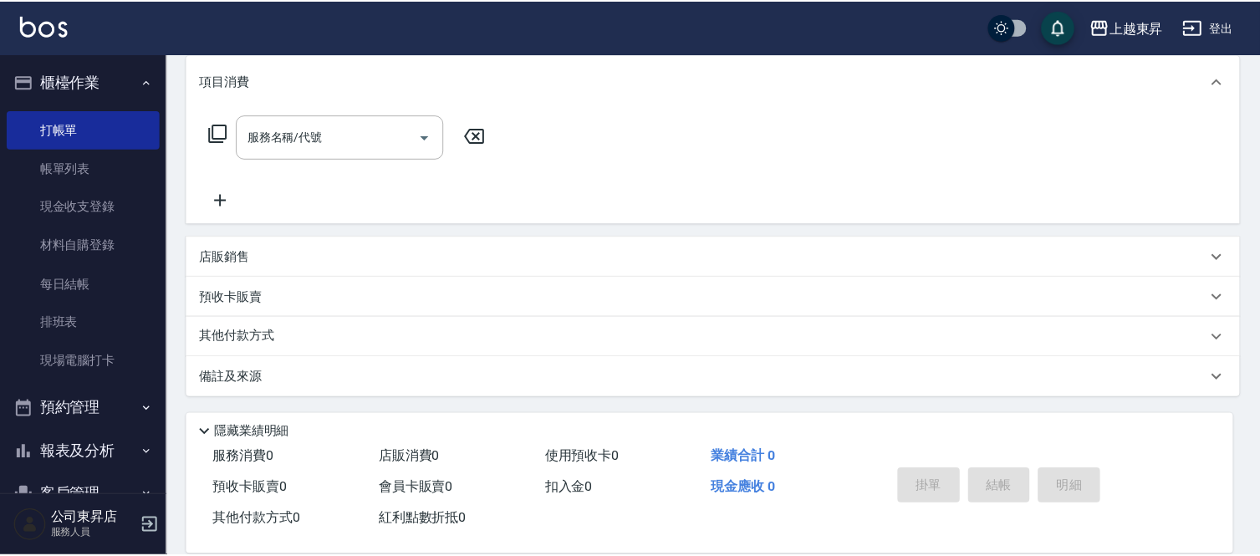
scroll to position [0, 0]
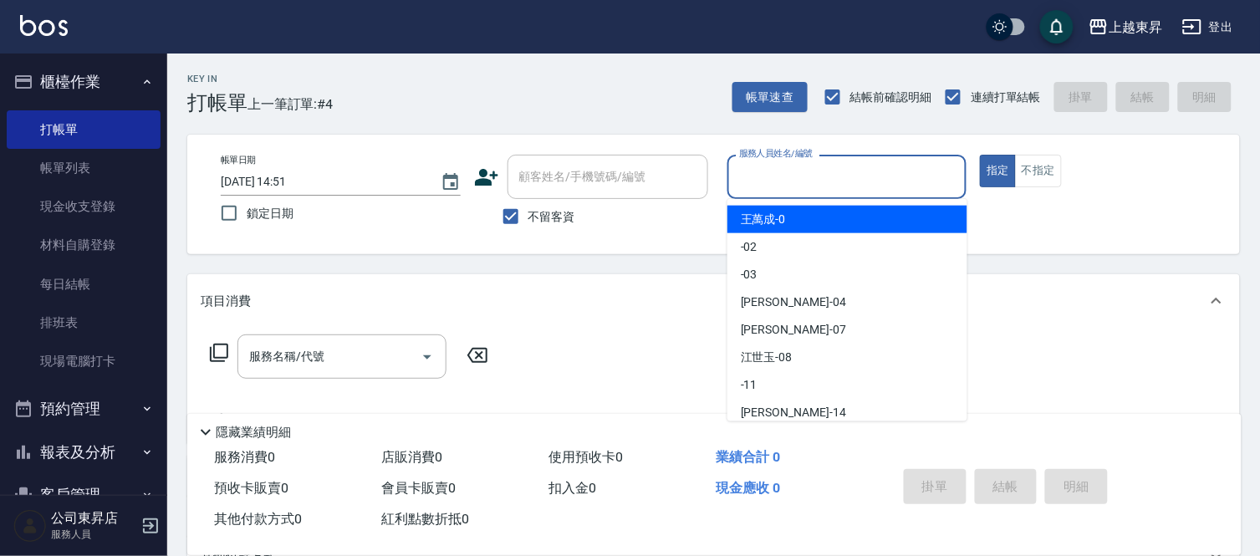
drag, startPoint x: 788, startPoint y: 174, endPoint x: 774, endPoint y: 232, distance: 59.2
click at [788, 177] on input "服務人員姓名/編號" at bounding box center [847, 176] width 225 height 29
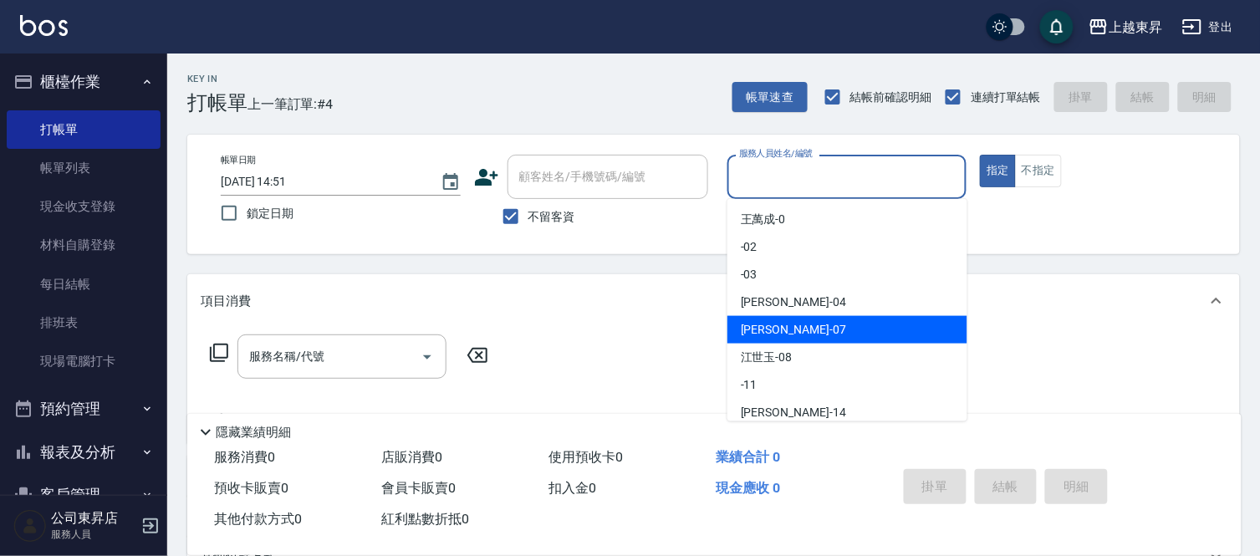
click at [783, 329] on div "[PERSON_NAME] -07" at bounding box center [848, 330] width 240 height 28
type input "榮松-07"
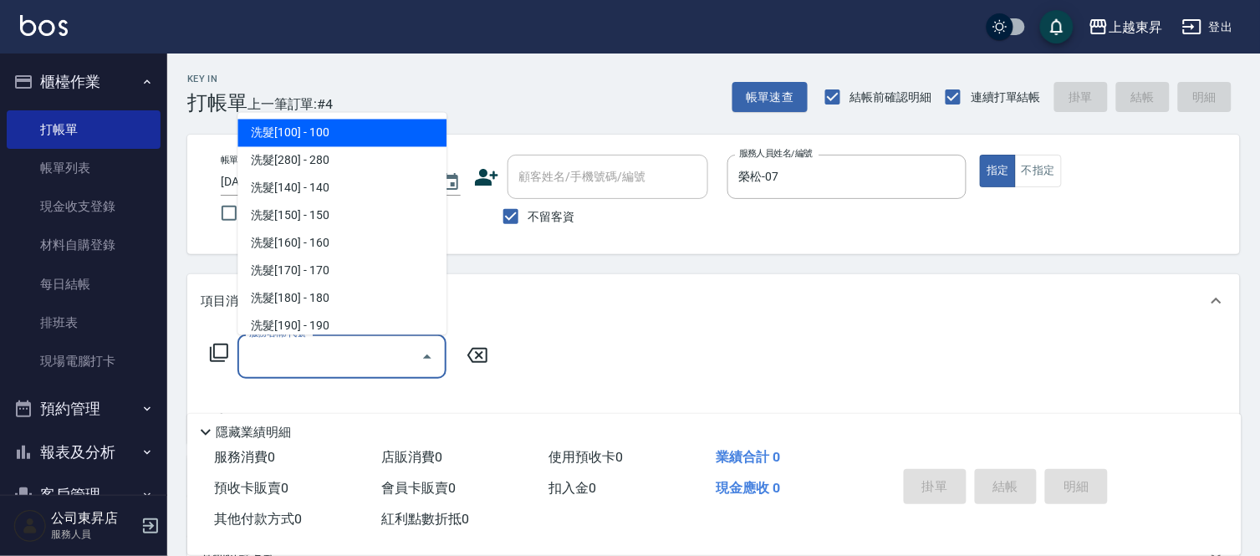
click at [276, 355] on input "服務名稱/代號" at bounding box center [329, 356] width 169 height 29
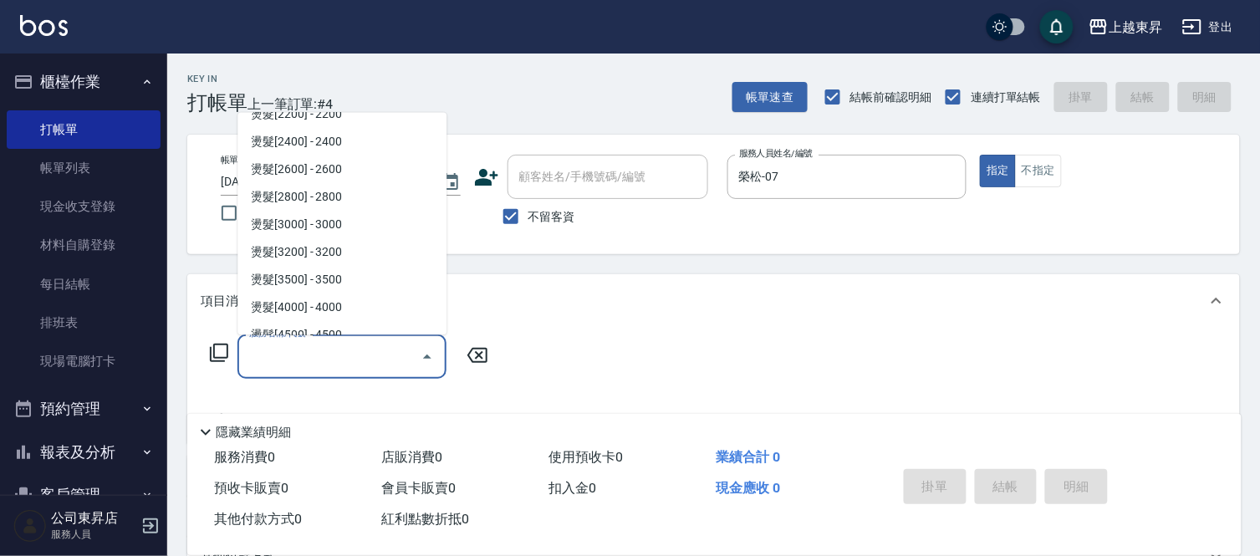
scroll to position [1115, 0]
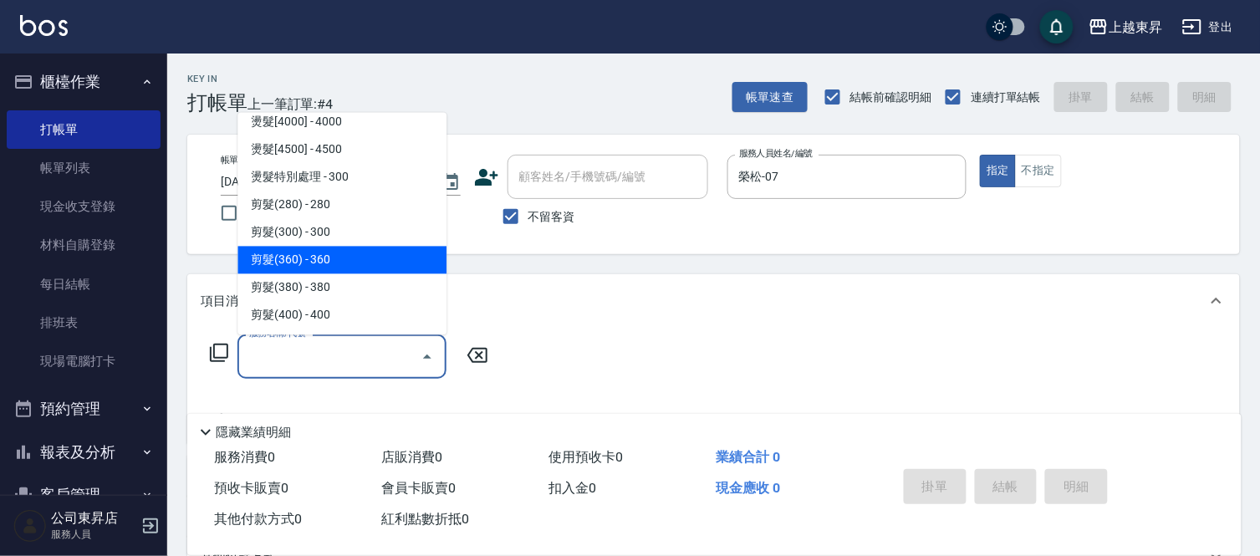
click at [375, 255] on span "剪髮(360) - 360" at bounding box center [341, 261] width 209 height 28
type input "剪髮(360)(403)"
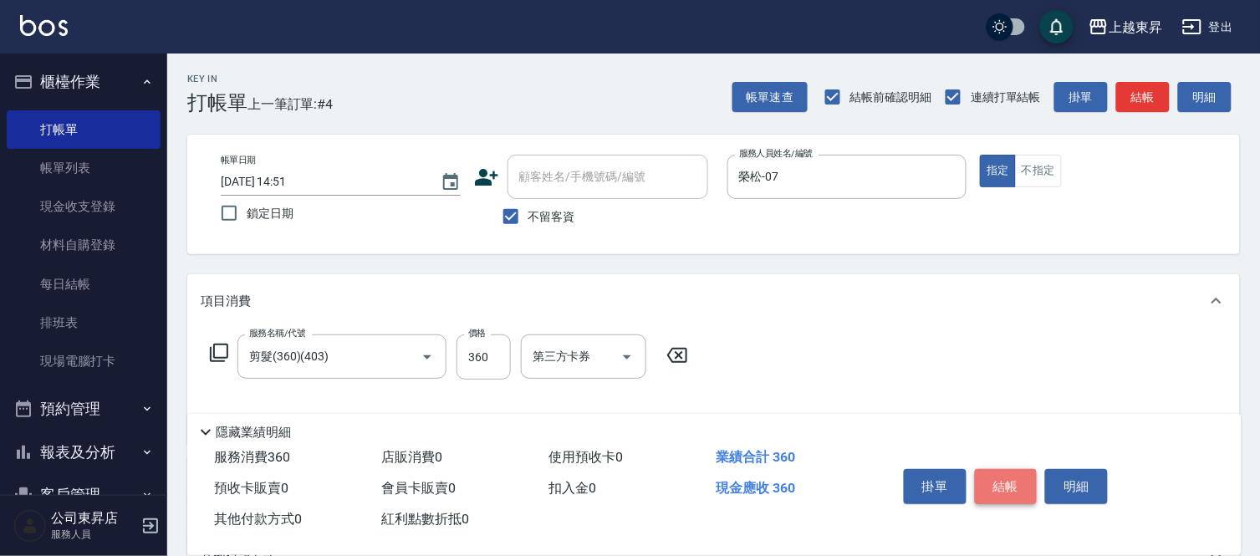
click at [1013, 479] on button "結帳" at bounding box center [1006, 486] width 63 height 35
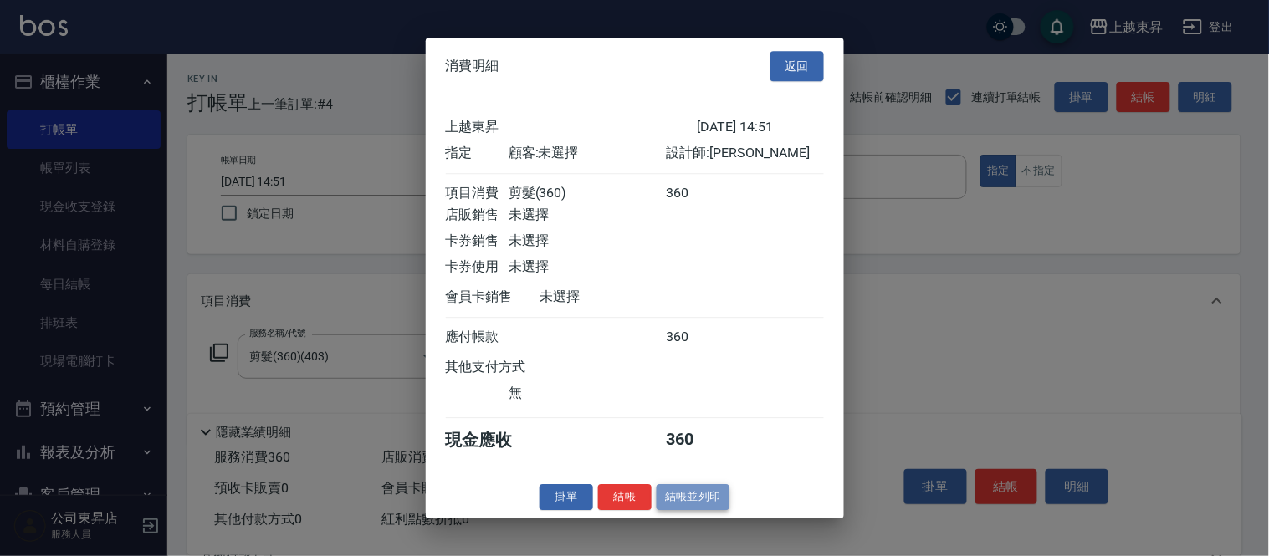
click at [692, 500] on button "結帳並列印" at bounding box center [692, 497] width 73 height 26
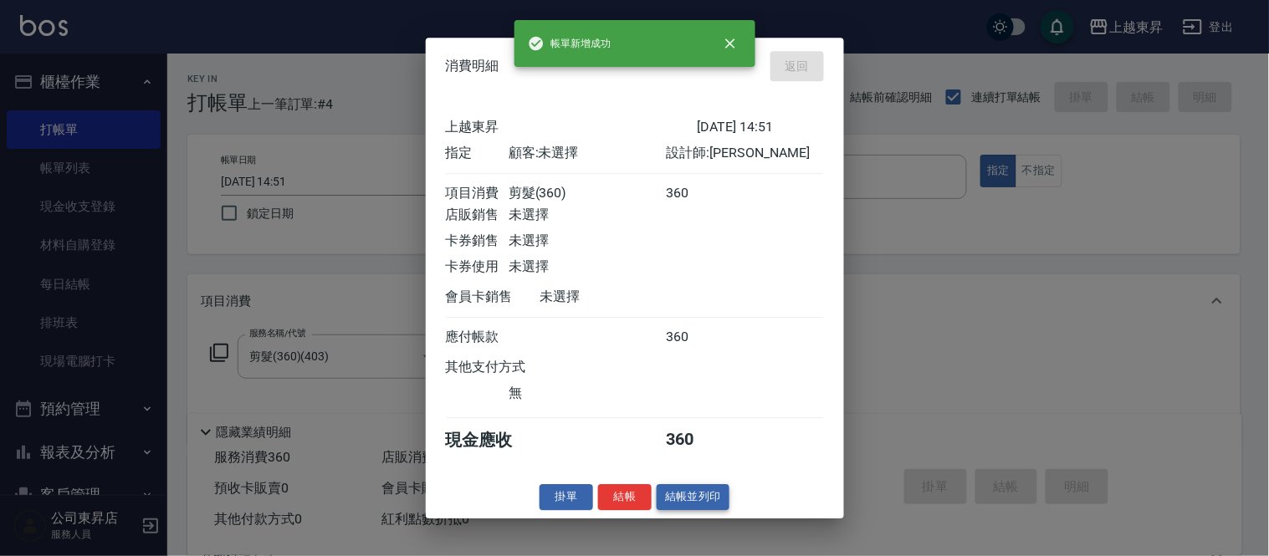
type input "[DATE] 14:52"
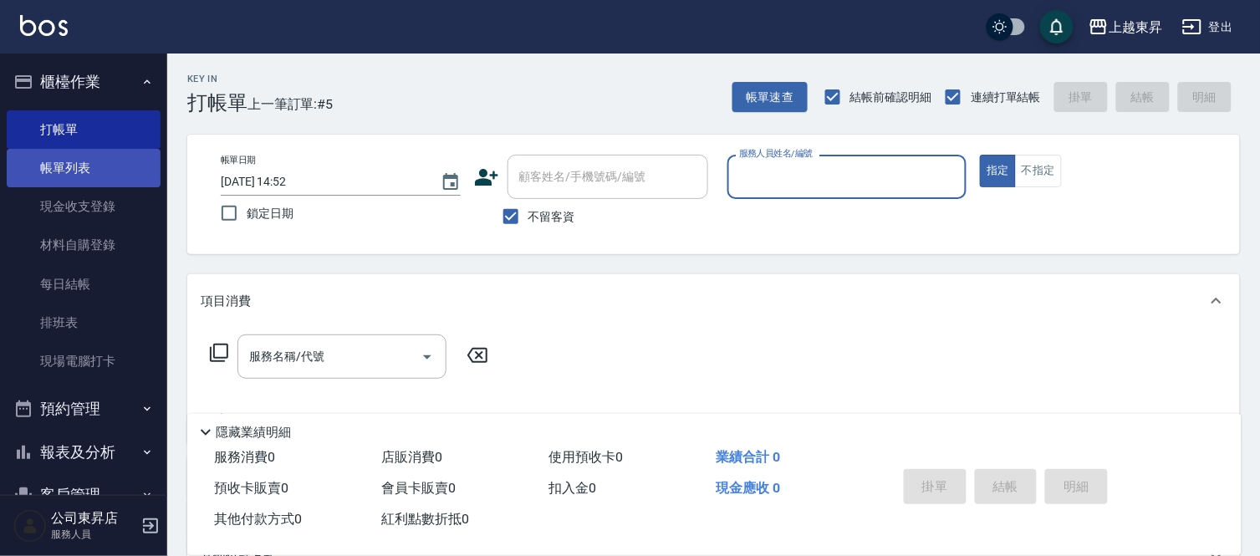
click at [76, 166] on link "帳單列表" at bounding box center [84, 168] width 154 height 38
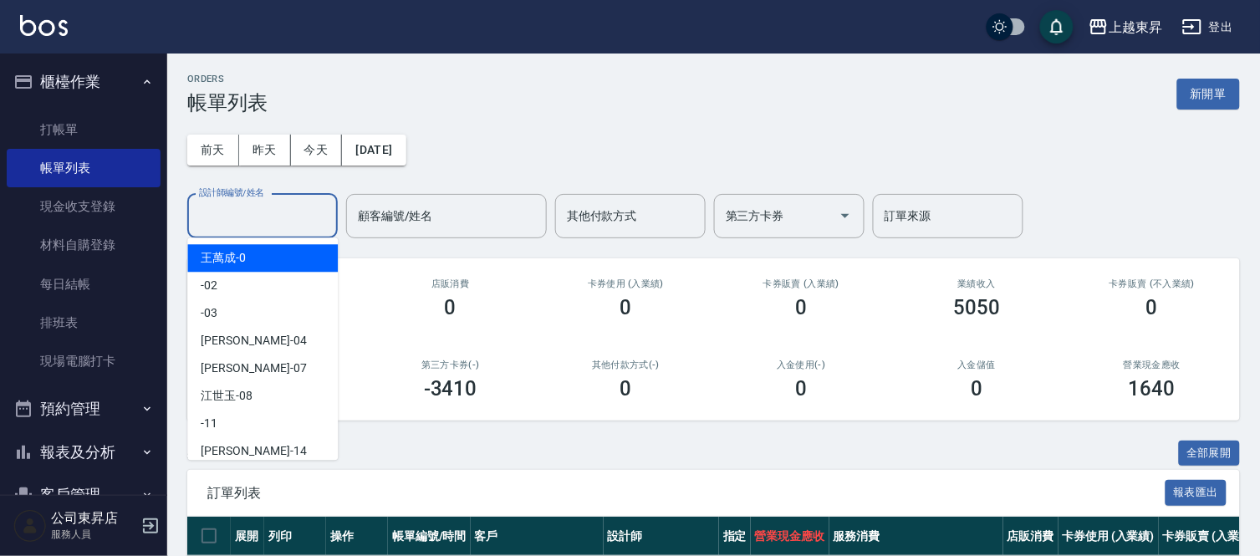
click at [237, 210] on input "設計師編號/姓名" at bounding box center [262, 216] width 135 height 29
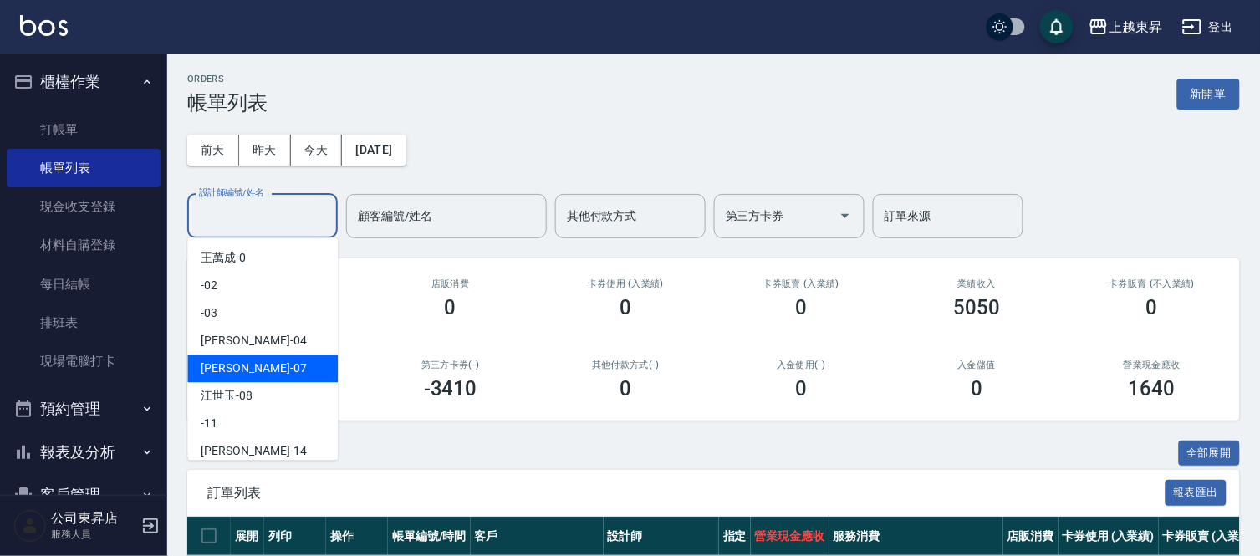
click at [246, 370] on div "[PERSON_NAME] -07" at bounding box center [262, 369] width 151 height 28
type input "榮松-07"
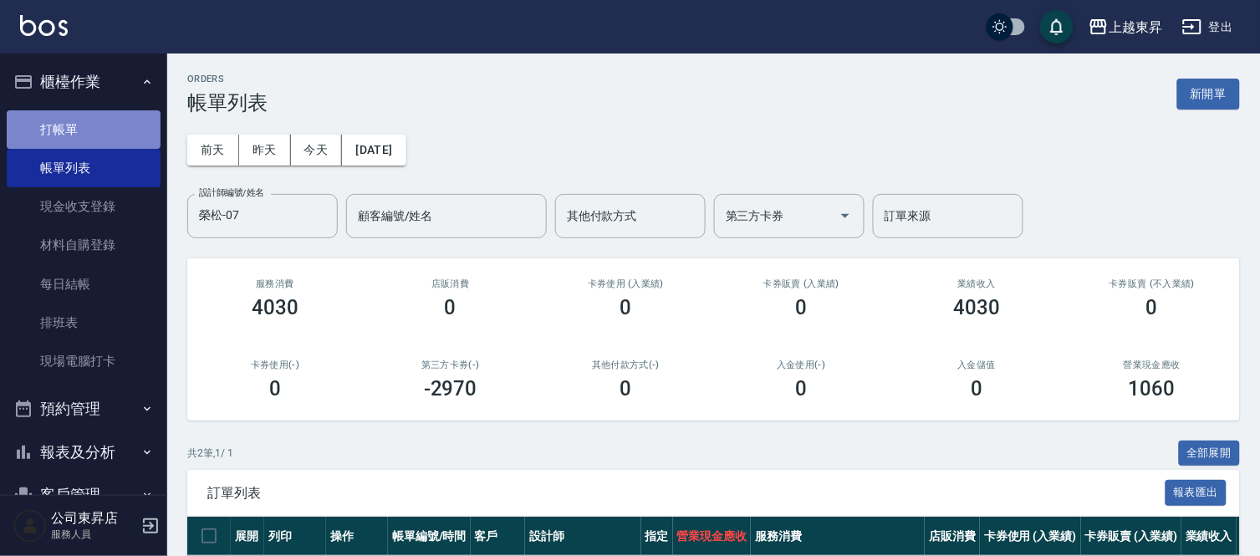
click at [89, 121] on link "打帳單" at bounding box center [84, 129] width 154 height 38
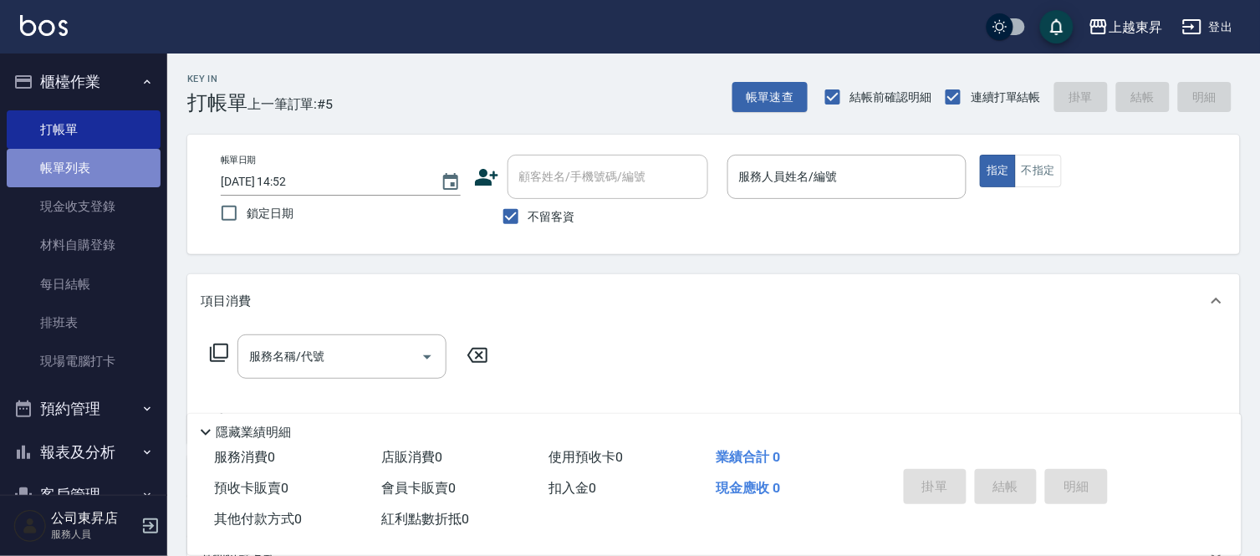
click at [94, 165] on link "帳單列表" at bounding box center [84, 168] width 154 height 38
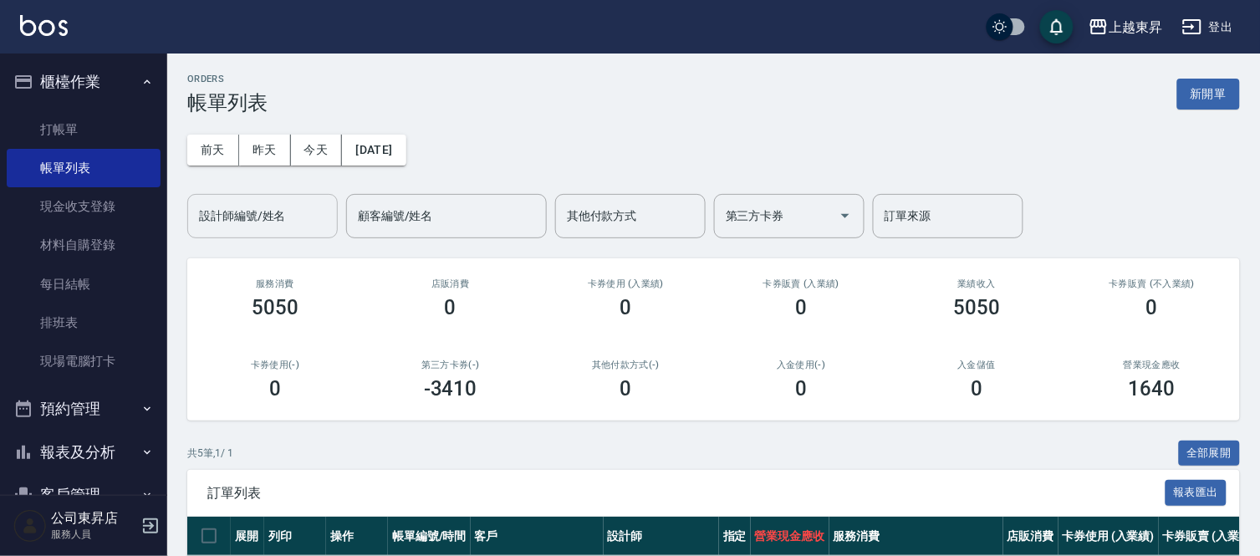
click at [230, 210] on input "設計師編號/姓名" at bounding box center [262, 216] width 135 height 29
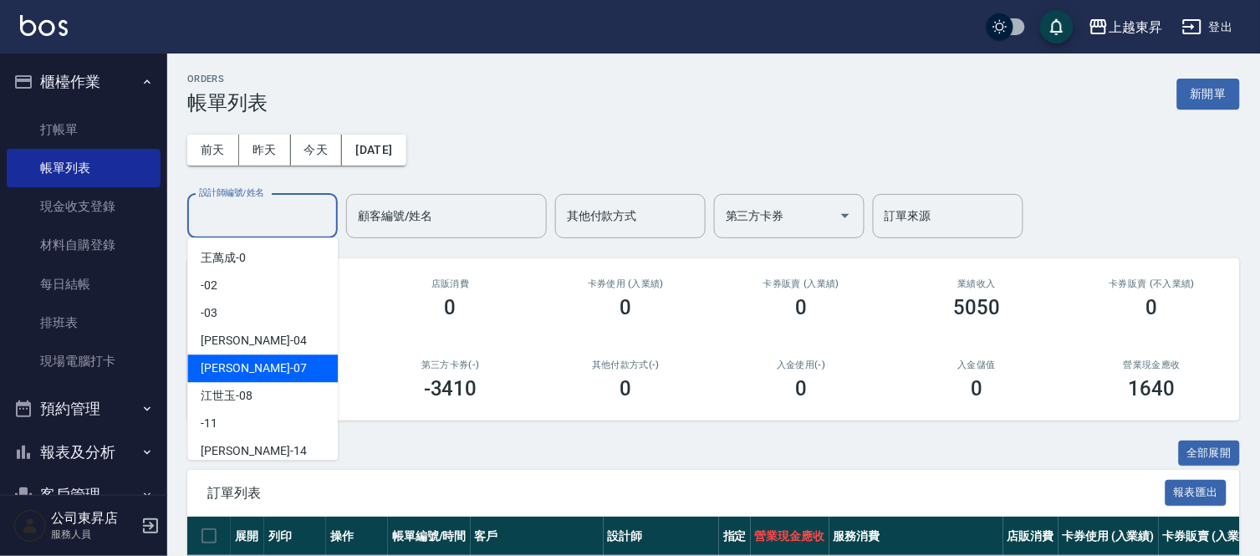
click at [226, 365] on span "[PERSON_NAME] -07" at bounding box center [253, 369] width 105 height 18
type input "榮松-07"
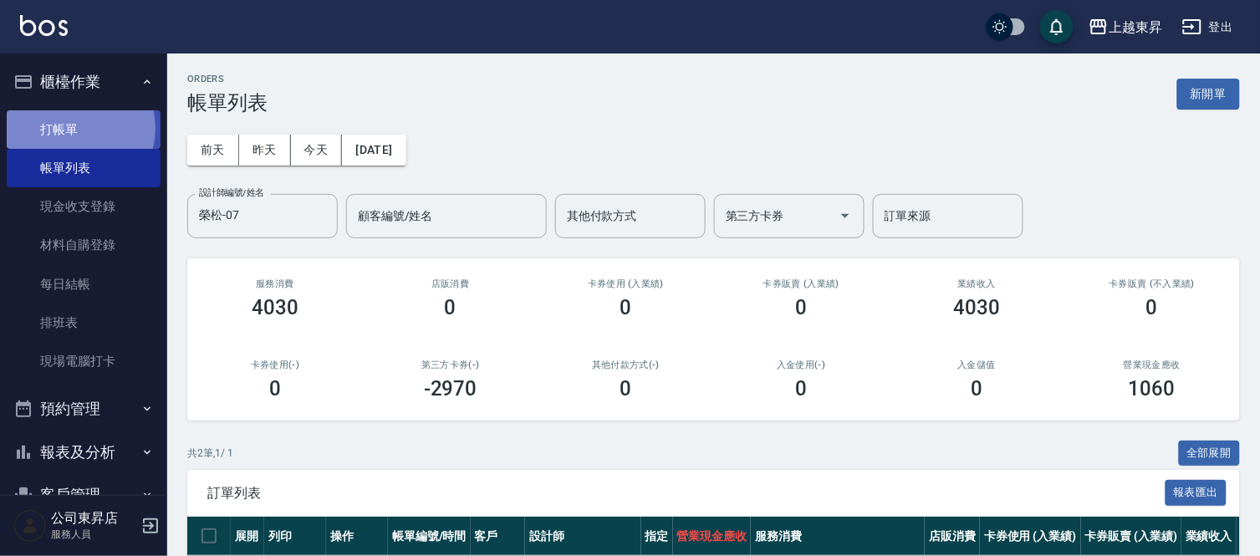
click at [79, 128] on link "打帳單" at bounding box center [84, 129] width 154 height 38
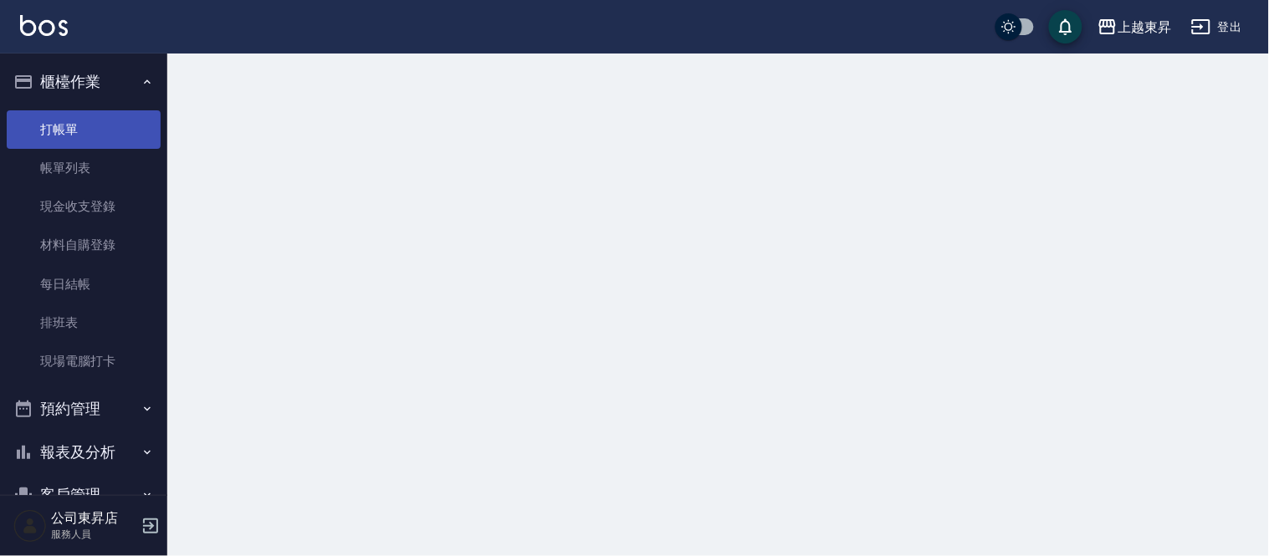
click at [79, 128] on link "打帳單" at bounding box center [84, 129] width 154 height 38
